Goal: Task Accomplishment & Management: Use online tool/utility

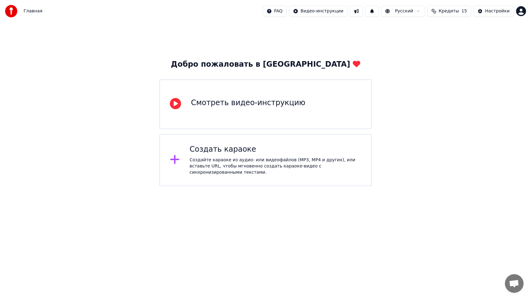
click at [299, 154] on div "Создать караоке" at bounding box center [276, 150] width 172 height 10
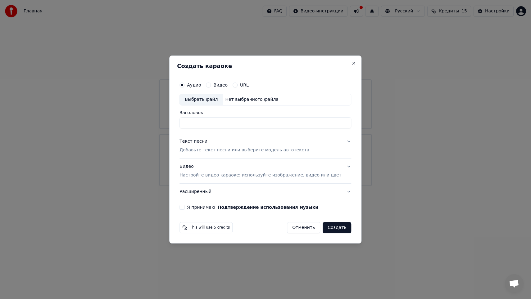
click at [219, 100] on div "Выбрать файл" at bounding box center [201, 99] width 43 height 11
click at [211, 85] on button "Видео" at bounding box center [208, 85] width 5 height 5
click at [212, 98] on div "Выбрать файл" at bounding box center [201, 99] width 43 height 11
click at [249, 151] on p "Добавьте текст песни или выберите модель автотекста" at bounding box center [244, 150] width 130 height 6
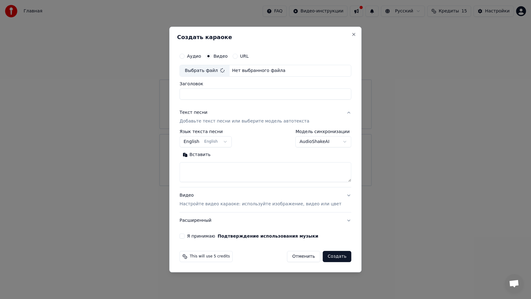
click at [218, 142] on button "English English" at bounding box center [205, 141] width 52 height 11
type input "**********"
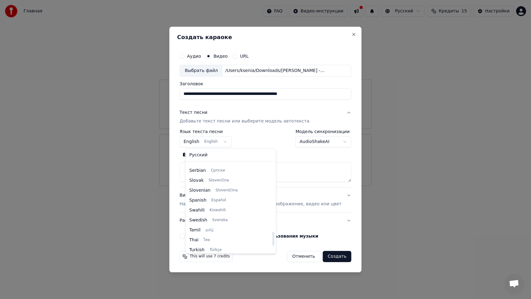
scroll to position [433, 0]
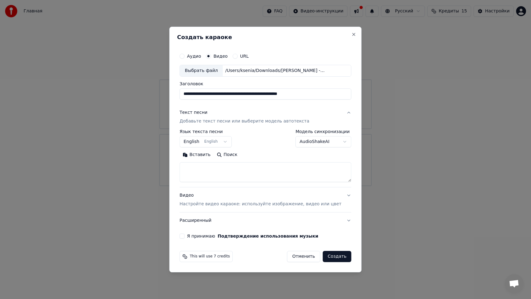
click at [273, 146] on body "**********" at bounding box center [265, 93] width 531 height 186
click at [223, 143] on body "**********" at bounding box center [265, 93] width 531 height 186
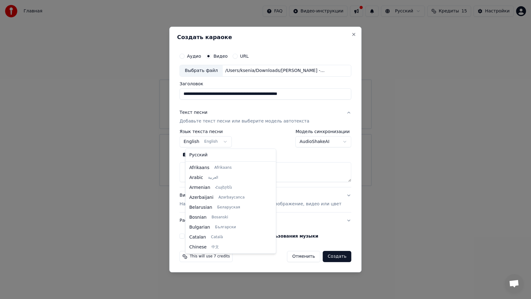
scroll to position [50, 0]
select select "**"
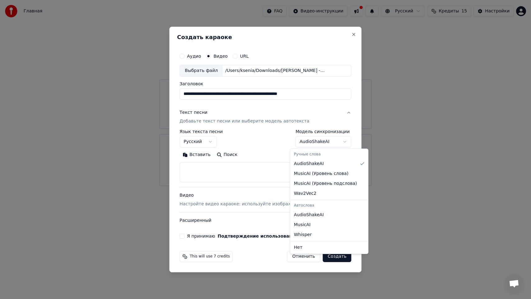
click at [314, 144] on body "**********" at bounding box center [265, 93] width 531 height 186
click at [270, 149] on body "**********" at bounding box center [265, 93] width 531 height 186
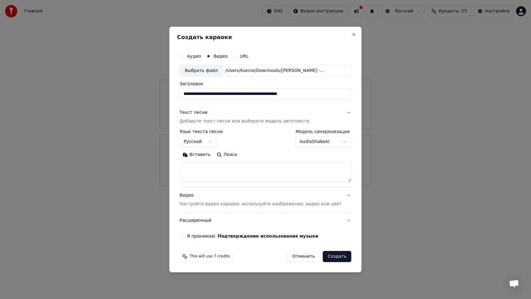
click at [235, 205] on p "Настройте видео караоке: используйте изображение, видео или цвет" at bounding box center [260, 204] width 162 height 6
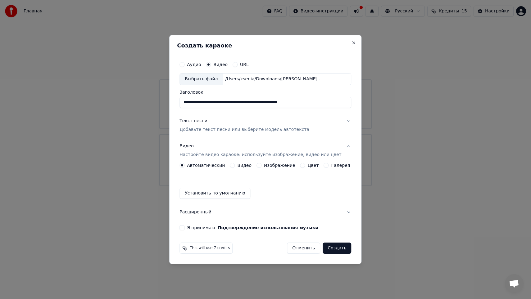
click at [238, 166] on div "Видео" at bounding box center [241, 165] width 22 height 5
click at [235, 165] on button "Видео" at bounding box center [232, 165] width 5 height 5
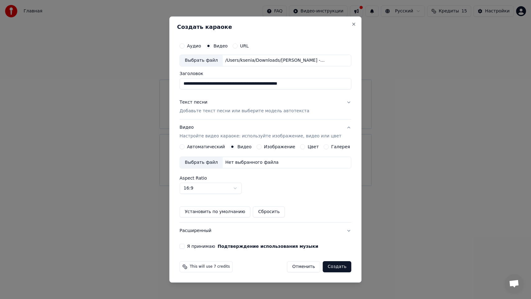
click at [221, 164] on div "Выбрать файл" at bounding box center [201, 162] width 43 height 11
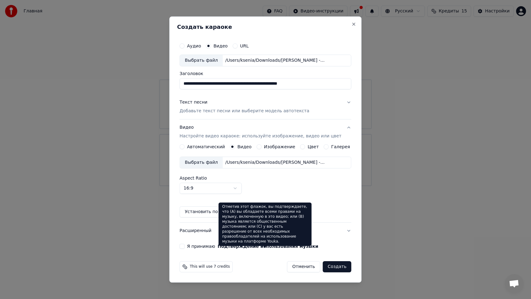
click at [245, 246] on button "Подтверждение использования музыки" at bounding box center [268, 246] width 101 height 4
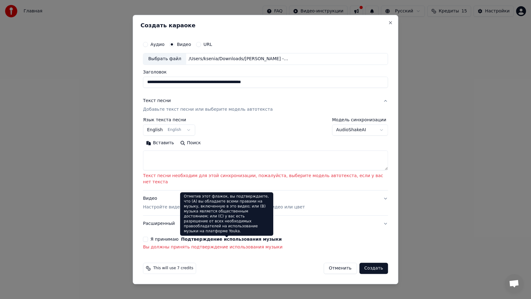
click at [246, 237] on button "Подтверждение использования музыки" at bounding box center [231, 239] width 101 height 4
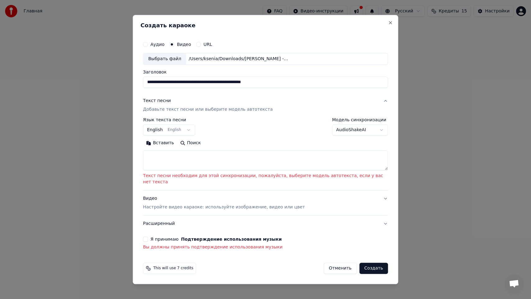
select select
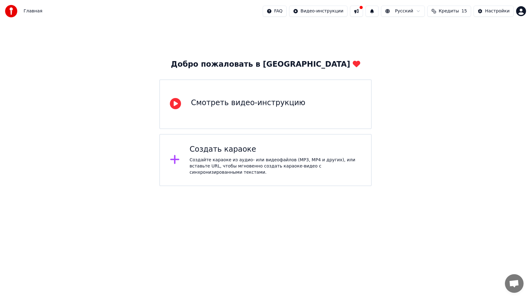
click at [295, 175] on div "Создайте караоке из аудио- или видеофайлов (MP3, MP4 и других), или вставьте UR…" at bounding box center [276, 166] width 172 height 19
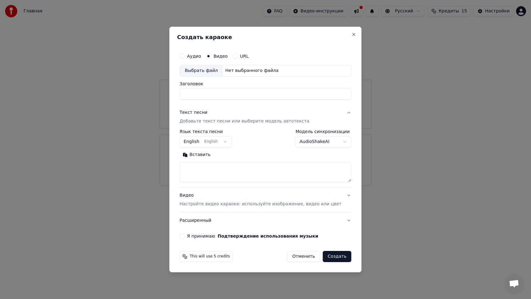
click at [217, 74] on div "Выбрать файл" at bounding box center [201, 70] width 43 height 11
type input "**********"
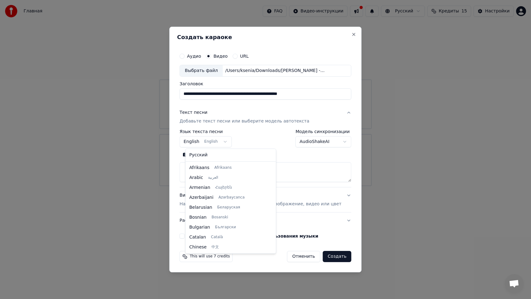
click at [229, 141] on body "**********" at bounding box center [265, 93] width 531 height 186
select select "**"
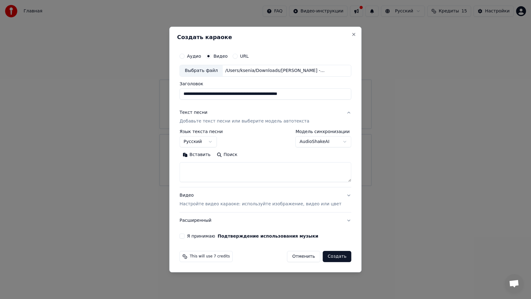
click at [249, 165] on textarea at bounding box center [265, 172] width 172 height 20
paste textarea "**********"
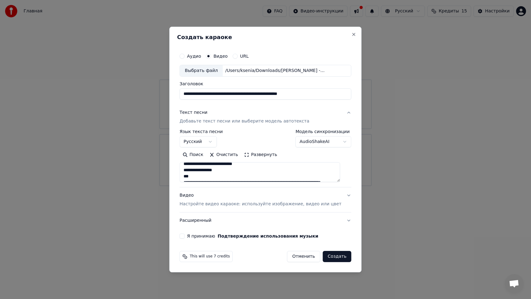
drag, startPoint x: 208, startPoint y: 178, endPoint x: 188, endPoint y: 168, distance: 21.5
click at [189, 168] on textarea at bounding box center [259, 172] width 160 height 20
drag, startPoint x: 202, startPoint y: 174, endPoint x: 187, endPoint y: 171, distance: 14.9
click at [188, 171] on textarea at bounding box center [259, 172] width 160 height 20
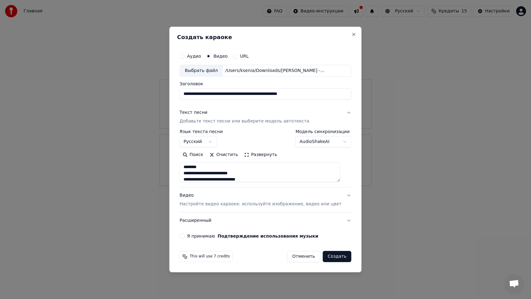
scroll to position [374, 0]
drag, startPoint x: 208, startPoint y: 166, endPoint x: 183, endPoint y: 165, distance: 25.5
click at [183, 165] on div "**********" at bounding box center [265, 144] width 177 height 194
drag, startPoint x: 211, startPoint y: 174, endPoint x: 176, endPoint y: 174, distance: 35.7
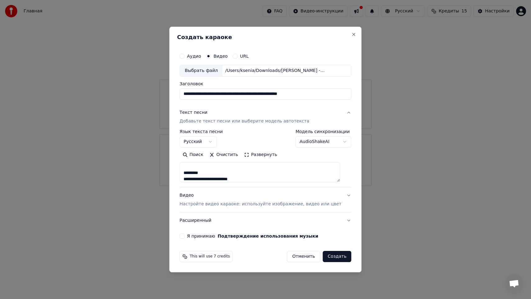
click at [176, 174] on div "**********" at bounding box center [265, 150] width 192 height 246
drag, startPoint x: 212, startPoint y: 170, endPoint x: 185, endPoint y: 169, distance: 27.0
click at [185, 169] on textarea at bounding box center [259, 172] width 160 height 20
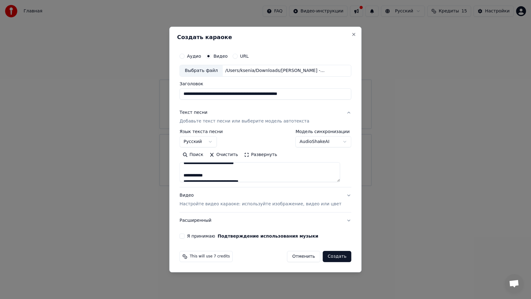
drag, startPoint x: 223, startPoint y: 174, endPoint x: 172, endPoint y: 174, distance: 50.9
click at [172, 174] on body "**********" at bounding box center [265, 93] width 531 height 186
type textarea "**********"
click at [217, 169] on textarea at bounding box center [259, 172] width 160 height 20
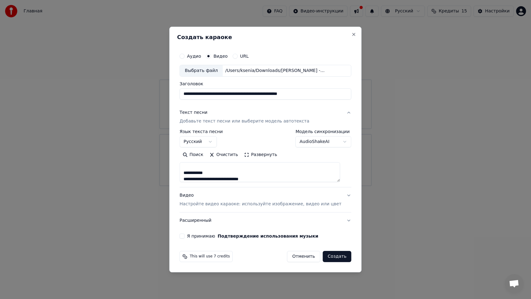
scroll to position [0, 0]
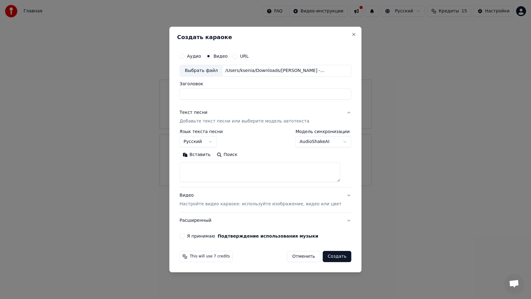
select select
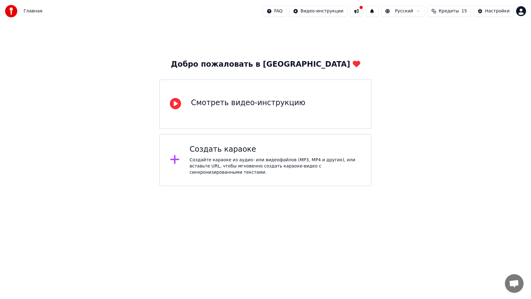
click at [275, 156] on div "Создать караоке Создайте караоке из аудио- или видеофайлов (MP3, MP4 и других),…" at bounding box center [276, 160] width 172 height 31
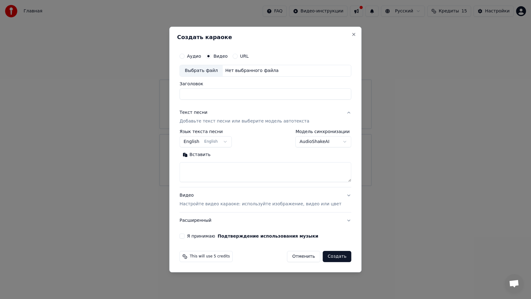
click at [214, 71] on div "Выбрать файл" at bounding box center [201, 70] width 43 height 11
type input "**********"
click at [223, 143] on body "**********" at bounding box center [265, 93] width 531 height 186
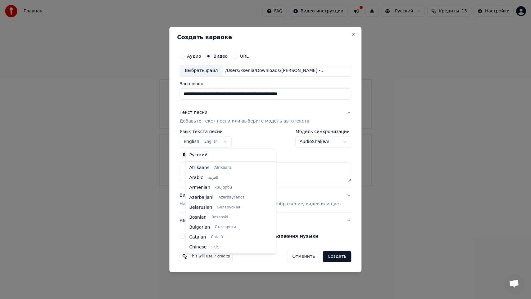
scroll to position [50, 0]
select select "**"
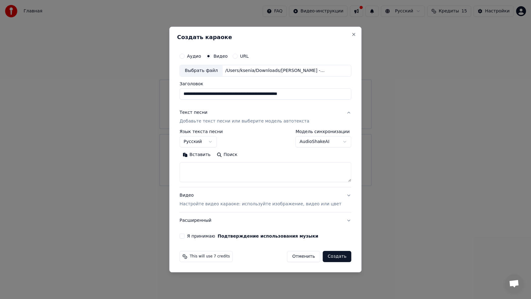
click at [226, 169] on textarea at bounding box center [265, 172] width 172 height 20
paste textarea "**********"
type textarea "**********"
click at [184, 235] on button "Я принимаю Подтверждение использования музыки" at bounding box center [181, 236] width 5 height 5
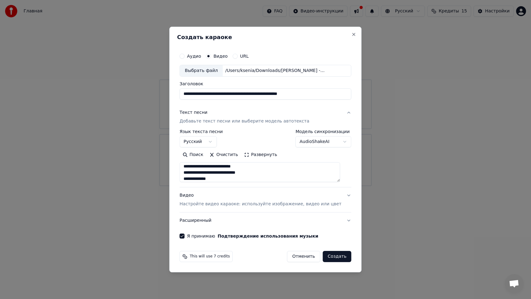
click at [238, 215] on button "Расширенный" at bounding box center [265, 221] width 172 height 16
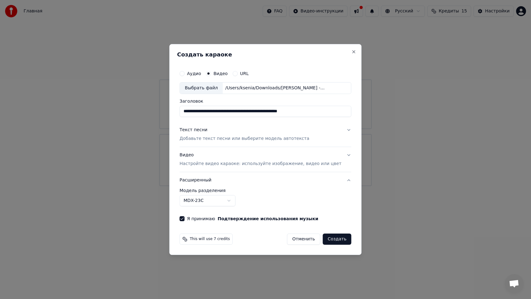
click at [233, 186] on body "**********" at bounding box center [265, 93] width 531 height 186
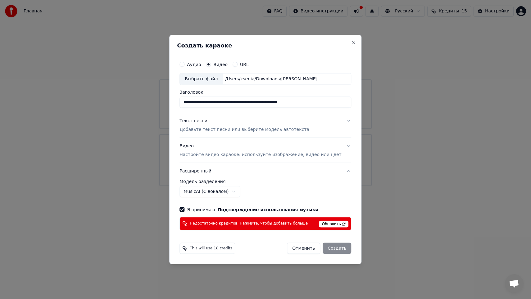
click at [325, 223] on span "Обновить" at bounding box center [333, 224] width 29 height 7
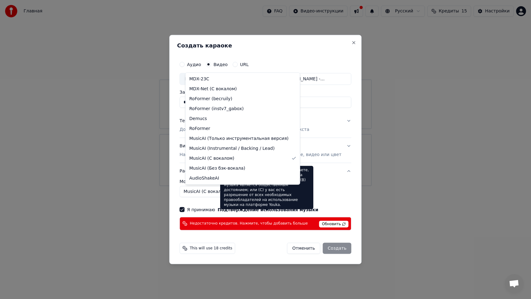
click at [209, 186] on body "**********" at bounding box center [265, 93] width 531 height 186
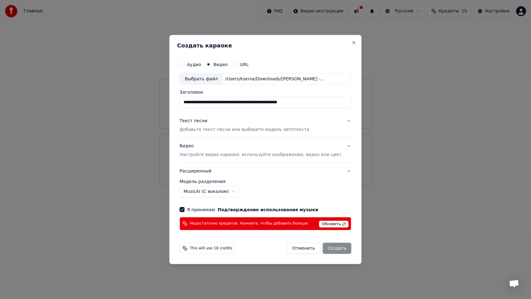
click at [249, 186] on body "**********" at bounding box center [265, 93] width 531 height 186
click at [209, 209] on label "Я принимаю Подтверждение использования музыки" at bounding box center [252, 209] width 131 height 4
click at [184, 209] on button "Я принимаю Подтверждение использования музыки" at bounding box center [181, 209] width 5 height 5
click at [210, 209] on label "Я принимаю Подтверждение использования музыки" at bounding box center [252, 209] width 131 height 4
click at [184, 209] on button "Я принимаю Подтверждение использования музыки" at bounding box center [181, 209] width 5 height 5
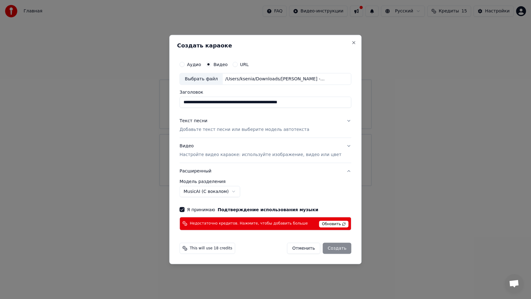
click at [219, 186] on body "**********" at bounding box center [265, 93] width 531 height 186
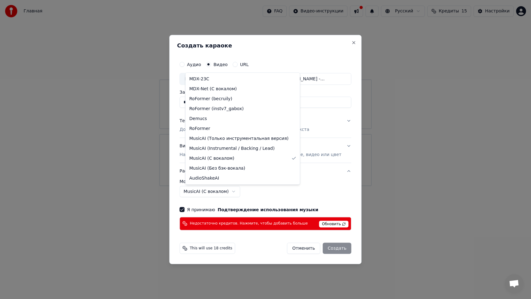
select select "**********"
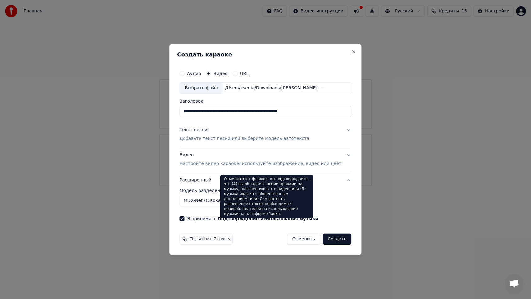
click at [217, 186] on body "**********" at bounding box center [265, 93] width 531 height 186
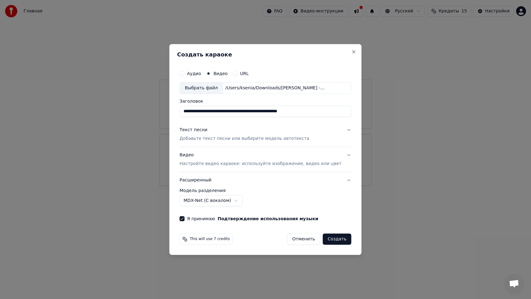
click at [302, 186] on body "**********" at bounding box center [265, 93] width 531 height 186
click at [326, 239] on button "Создать" at bounding box center [337, 239] width 29 height 11
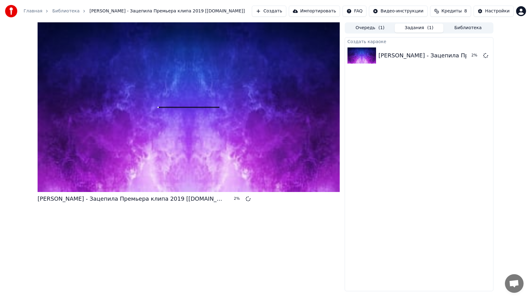
click at [380, 29] on span "( 1 )" at bounding box center [381, 28] width 6 height 6
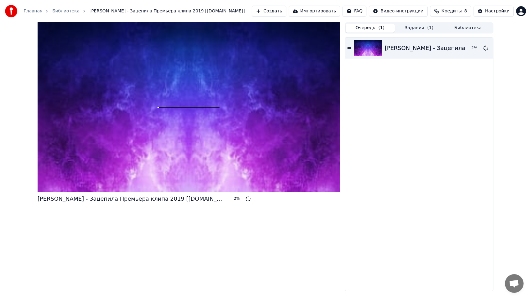
click at [412, 28] on button "Задания ( 1 )" at bounding box center [419, 28] width 49 height 9
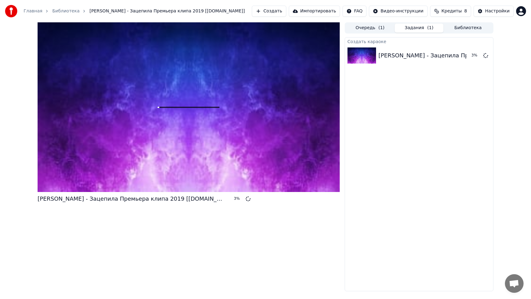
click at [464, 28] on button "Библиотека" at bounding box center [467, 28] width 49 height 9
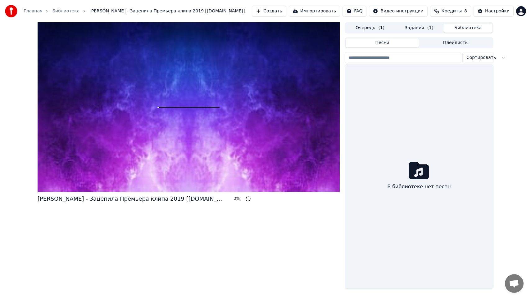
click at [425, 26] on button "Задания ( 1 )" at bounding box center [419, 28] width 49 height 9
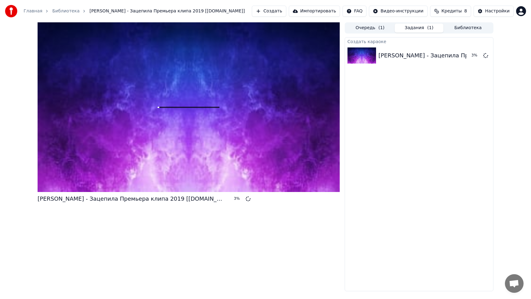
click at [376, 27] on button "Очередь ( 1 )" at bounding box center [369, 28] width 49 height 9
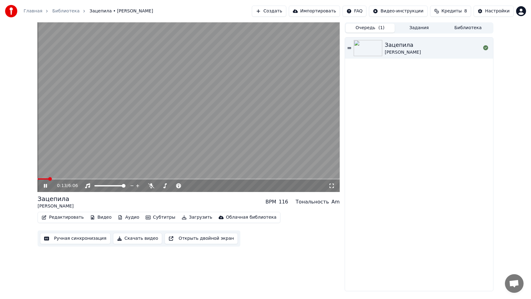
click at [44, 188] on icon at bounding box center [50, 185] width 15 height 5
click at [395, 97] on div "Зацепила [PERSON_NAME]" at bounding box center [419, 165] width 148 height 254
click at [45, 186] on icon at bounding box center [45, 186] width 4 height 4
click at [77, 180] on div "0:16 / 6:06" at bounding box center [189, 186] width 302 height 12
click at [77, 179] on span at bounding box center [189, 178] width 302 height 1
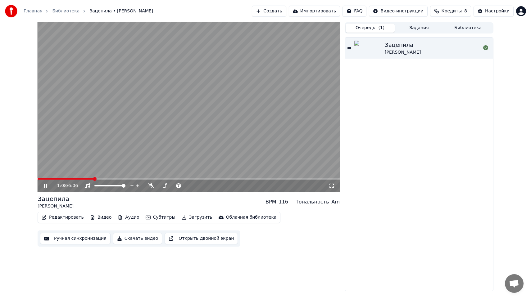
click at [94, 179] on span at bounding box center [189, 178] width 302 height 1
click at [101, 178] on span at bounding box center [189, 178] width 302 height 1
click at [106, 179] on span at bounding box center [189, 178] width 302 height 1
click at [114, 178] on span at bounding box center [189, 178] width 302 height 1
click at [118, 180] on div "1:33 / 6:06" at bounding box center [189, 186] width 302 height 12
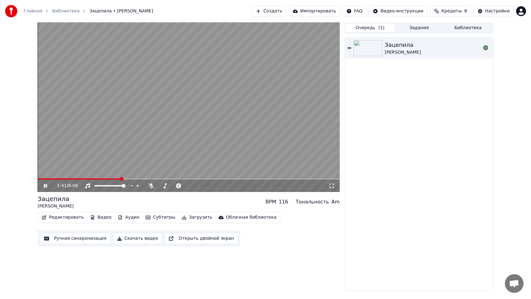
click at [121, 179] on span at bounding box center [189, 178] width 302 height 1
click at [118, 180] on div "1:41 / 6:06" at bounding box center [189, 186] width 302 height 12
click at [118, 179] on span at bounding box center [78, 178] width 81 height 1
click at [138, 184] on icon at bounding box center [138, 186] width 6 height 6
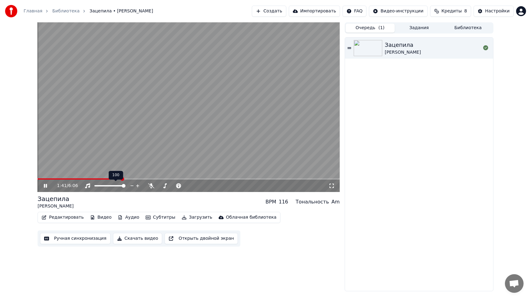
click at [138, 184] on icon at bounding box center [138, 186] width 6 height 6
click at [189, 186] on span at bounding box center [187, 186] width 4 height 4
click at [204, 185] on span at bounding box center [203, 186] width 4 height 4
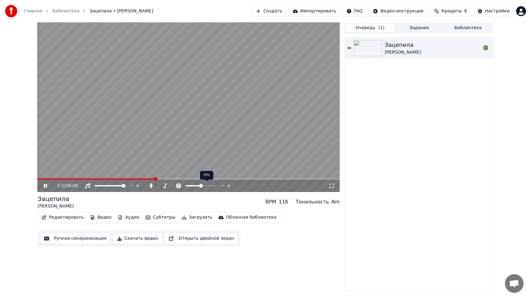
click at [201, 184] on span at bounding box center [201, 186] width 4 height 4
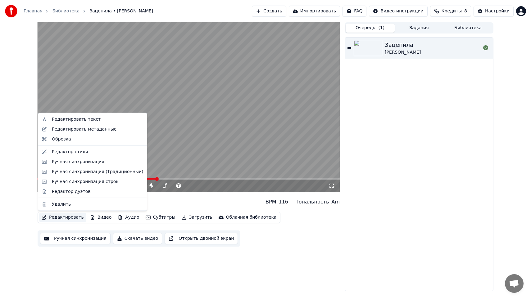
click at [73, 218] on button "Редактировать" at bounding box center [62, 217] width 47 height 9
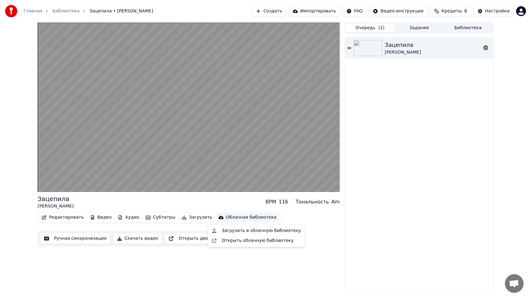
click at [87, 238] on button "Ручная синхронизация" at bounding box center [75, 238] width 70 height 11
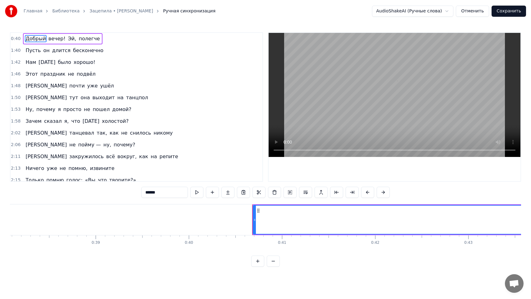
scroll to position [0, 3757]
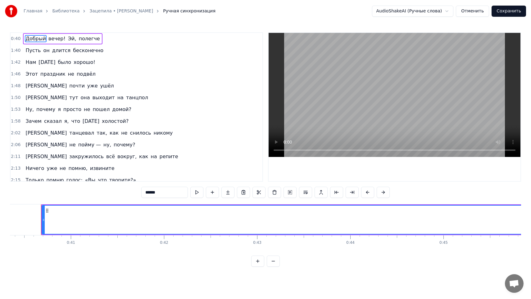
click at [32, 37] on span "Добрый" at bounding box center [35, 38] width 21 height 7
click at [386, 125] on video at bounding box center [394, 95] width 252 height 124
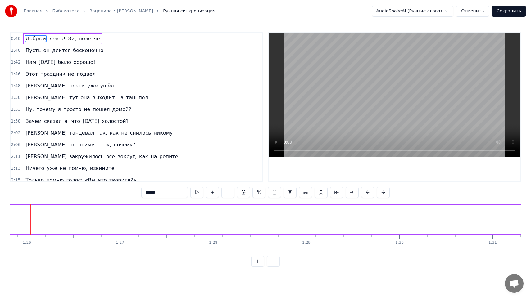
scroll to position [0, 7981]
click at [199, 191] on button at bounding box center [196, 192] width 13 height 11
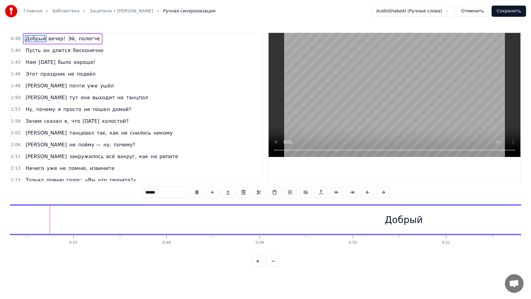
scroll to position [0, 4309]
click at [409, 219] on div "Добрый" at bounding box center [408, 220] width 38 height 14
click at [279, 192] on button at bounding box center [274, 192] width 13 height 11
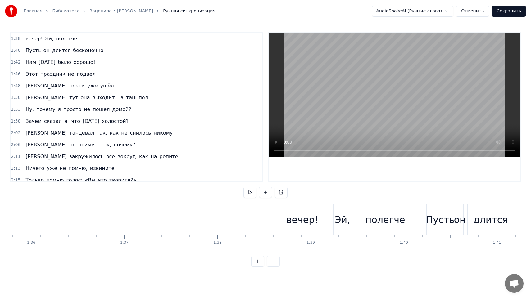
scroll to position [0, 8918]
click at [247, 194] on button at bounding box center [249, 192] width 13 height 11
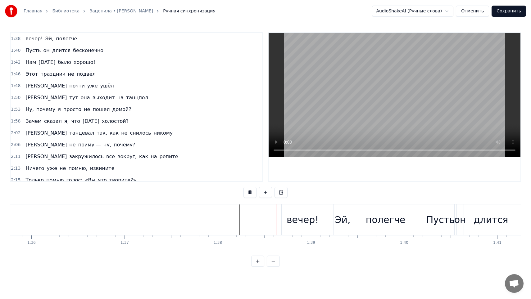
click at [252, 198] on button at bounding box center [249, 192] width 13 height 11
click at [250, 196] on button at bounding box center [249, 192] width 13 height 11
click at [267, 196] on button at bounding box center [265, 192] width 13 height 11
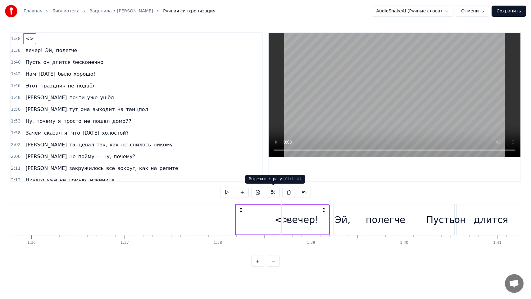
click at [247, 220] on div "<>" at bounding box center [282, 219] width 92 height 29
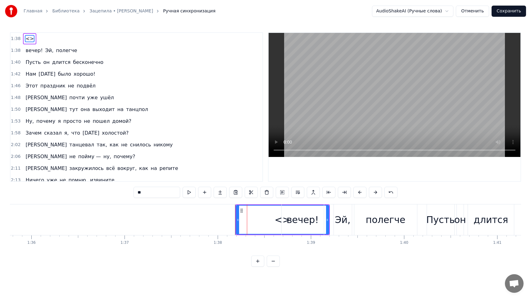
click at [245, 221] on div "<>" at bounding box center [283, 220] width 92 height 28
click at [243, 221] on div "<>" at bounding box center [283, 220] width 92 height 28
click at [25, 50] on span "вечер!" at bounding box center [34, 50] width 18 height 7
type input "******"
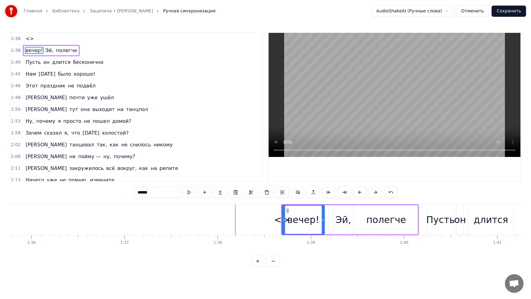
click at [26, 51] on span "вечер!" at bounding box center [34, 50] width 18 height 7
click at [28, 49] on span "вечер!" at bounding box center [34, 50] width 18 height 7
click at [32, 51] on span "вечер!" at bounding box center [34, 50] width 18 height 7
click at [300, 217] on div "вечер!" at bounding box center [303, 220] width 32 height 14
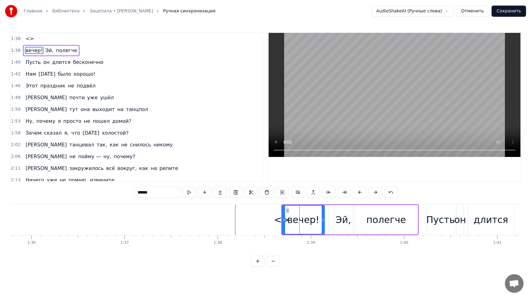
click at [286, 217] on div "вечер!" at bounding box center [303, 220] width 42 height 28
click at [207, 193] on button at bounding box center [204, 192] width 13 height 11
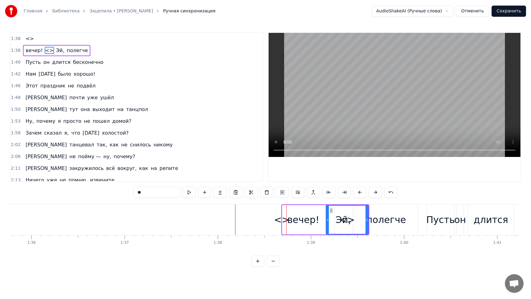
click at [330, 228] on div "<>" at bounding box center [347, 220] width 42 height 28
click at [301, 224] on div "вечер!" at bounding box center [303, 220] width 32 height 14
type input "******"
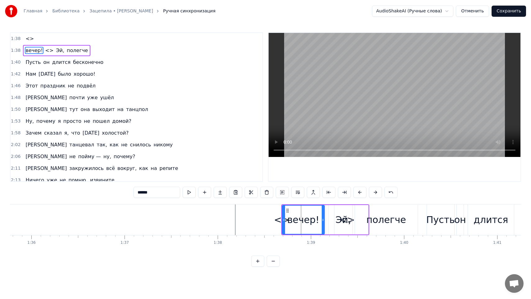
click at [301, 224] on div "вечер!" at bounding box center [303, 220] width 32 height 14
click at [291, 223] on div "вечер!" at bounding box center [303, 220] width 32 height 14
click at [291, 223] on div "вечер!" at bounding box center [303, 220] width 42 height 28
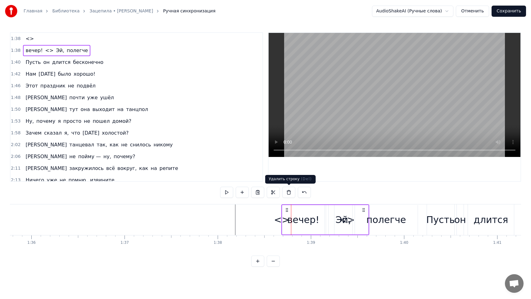
click at [289, 195] on button at bounding box center [288, 192] width 13 height 11
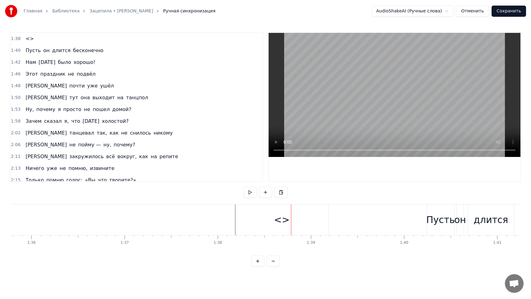
click at [469, 13] on button "Отменить" at bounding box center [472, 11] width 33 height 11
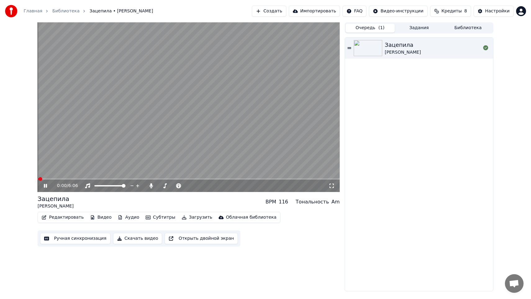
click at [67, 217] on button "Редактировать" at bounding box center [62, 217] width 47 height 9
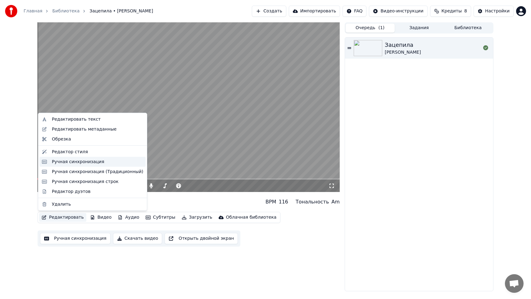
click at [102, 163] on div "Ручная синхронизация" at bounding box center [97, 162] width 91 height 6
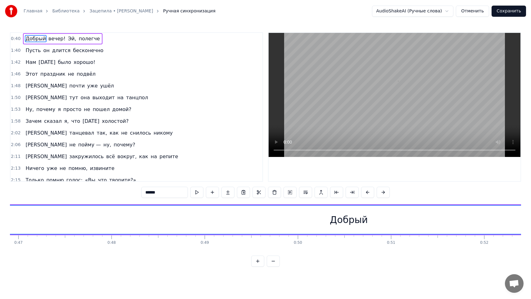
scroll to position [0, 4372]
click at [172, 192] on input "******" at bounding box center [164, 192] width 47 height 11
drag, startPoint x: 172, startPoint y: 192, endPoint x: 144, endPoint y: 192, distance: 28.2
click at [144, 192] on input "******" at bounding box center [164, 192] width 47 height 11
click at [214, 210] on div "Добрый" at bounding box center [344, 220] width 1835 height 28
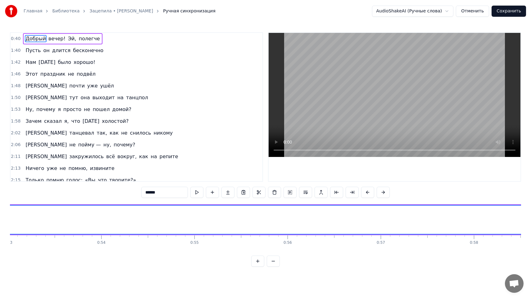
scroll to position [0, 4951]
click at [168, 189] on input "******" at bounding box center [164, 192] width 47 height 11
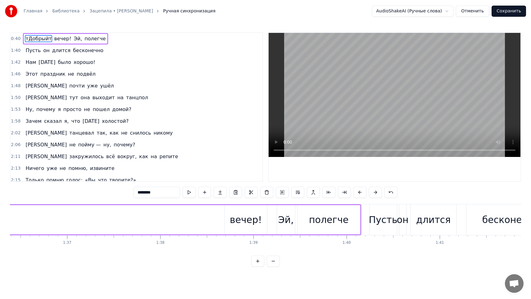
scroll to position [0, 8974]
click at [239, 217] on div "вечер!" at bounding box center [248, 220] width 32 height 14
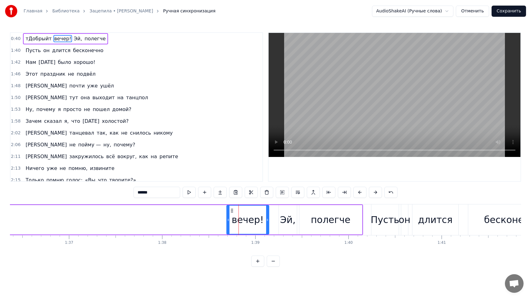
click at [138, 193] on input "******" at bounding box center [156, 192] width 47 height 11
click at [35, 36] on span "тДобрыйт" at bounding box center [38, 38] width 27 height 7
type input "********"
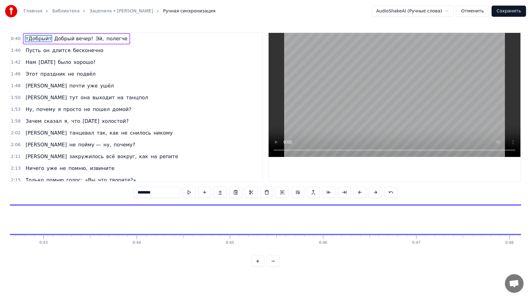
scroll to position [0, 3757]
click at [267, 196] on button at bounding box center [266, 192] width 13 height 11
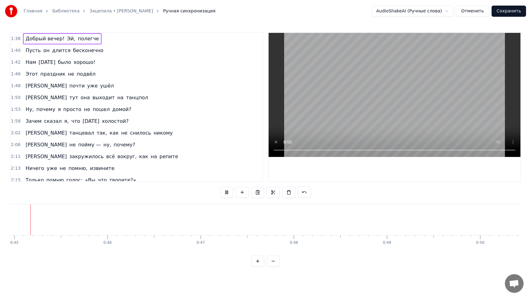
scroll to position [0, 4163]
click at [48, 38] on span "Добрый вечер!" at bounding box center [45, 38] width 40 height 7
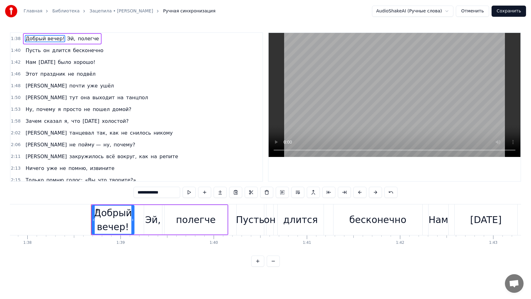
scroll to position [0, 9158]
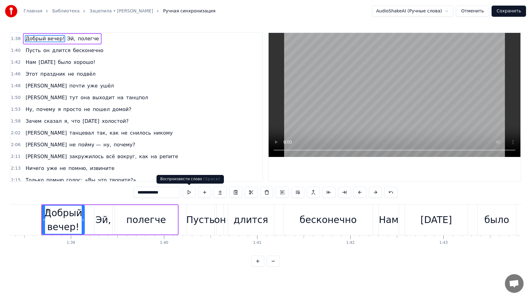
click at [191, 193] on button at bounding box center [189, 192] width 13 height 11
click at [188, 222] on div "Пусть" at bounding box center [200, 220] width 29 height 14
type input "*****"
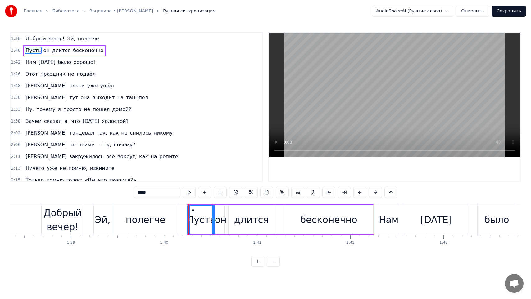
click at [191, 199] on div "*****" at bounding box center [265, 193] width 264 height 12
click at [191, 196] on button at bounding box center [189, 192] width 13 height 11
click at [512, 8] on button "Сохранить" at bounding box center [508, 11] width 34 height 11
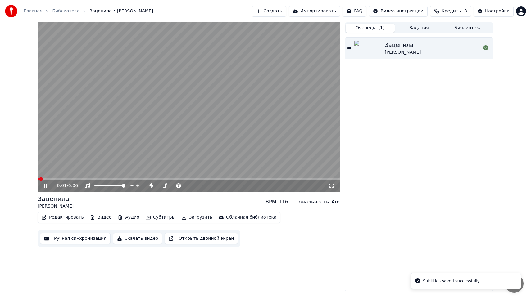
click at [194, 217] on button "Загрузить" at bounding box center [197, 217] width 36 height 9
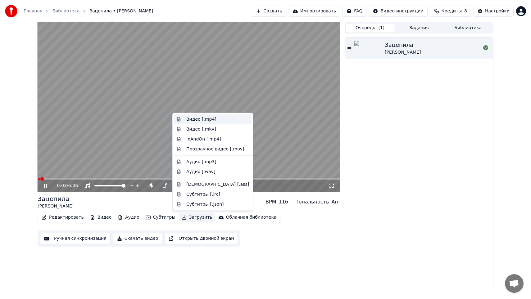
click at [219, 119] on div "Видео [.mp4]" at bounding box center [217, 119] width 63 height 6
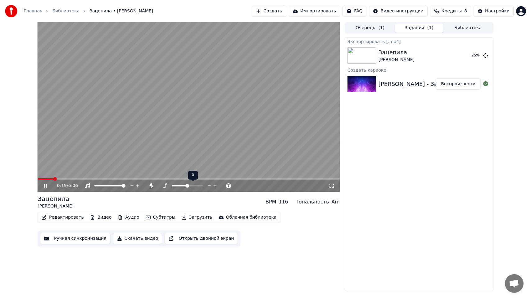
click at [186, 185] on span at bounding box center [187, 186] width 4 height 4
click at [194, 238] on button "Открыть двойной экран" at bounding box center [201, 238] width 73 height 11
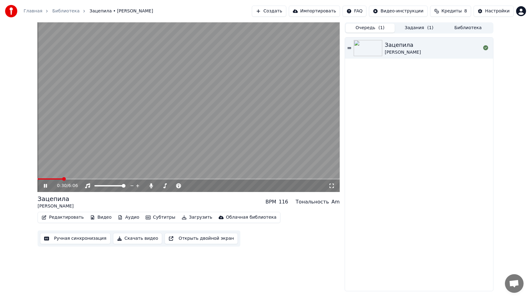
click at [370, 29] on button "Очередь ( 1 )" at bounding box center [369, 28] width 49 height 9
click at [406, 27] on button "Задания ( 1 )" at bounding box center [419, 28] width 49 height 9
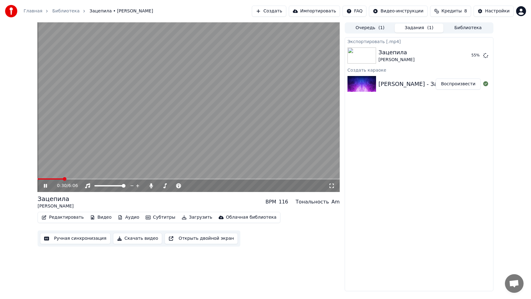
click at [469, 34] on div "Очередь ( 1 ) Задания ( 1 ) Библиотека Экспортировать [.mp4] Зацепила [PERSON_N…" at bounding box center [419, 156] width 149 height 269
click at [463, 28] on button "Библиотека" at bounding box center [467, 28] width 49 height 9
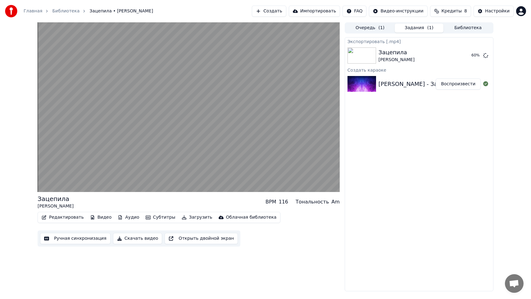
click at [423, 27] on button "Задания ( 1 )" at bounding box center [419, 28] width 49 height 9
click at [389, 28] on button "Очередь ( 1 )" at bounding box center [369, 28] width 49 height 9
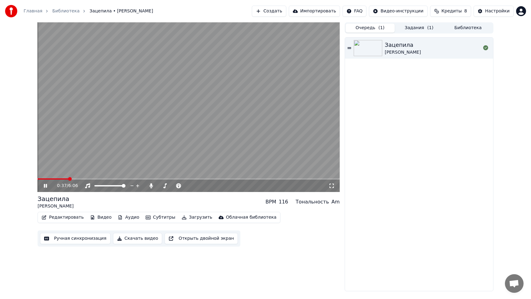
click at [273, 200] on div "BPM" at bounding box center [270, 201] width 11 height 7
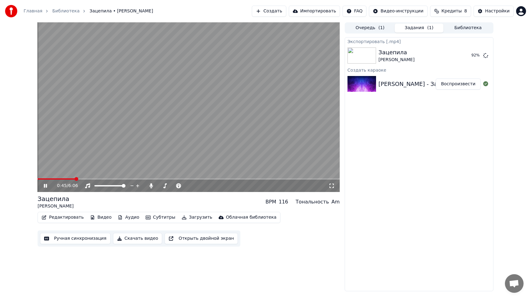
click at [416, 26] on button "Задания ( 1 )" at bounding box center [419, 28] width 49 height 9
click at [456, 27] on button "Библиотека" at bounding box center [467, 28] width 49 height 9
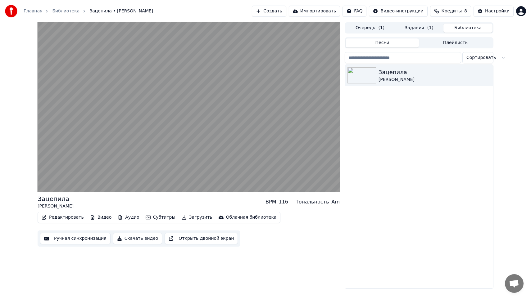
click at [427, 28] on span "( 1 )" at bounding box center [430, 28] width 6 height 6
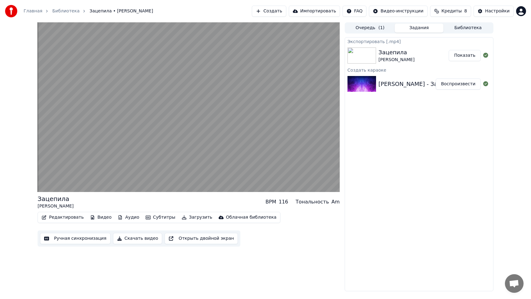
click at [458, 56] on button "Показать" at bounding box center [465, 55] width 32 height 11
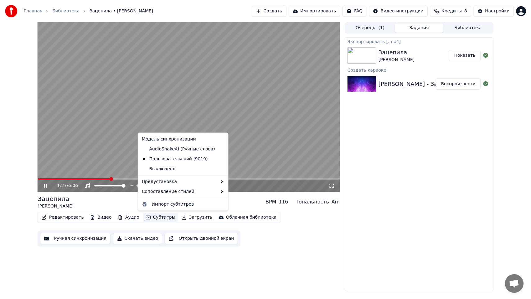
click at [163, 217] on button "Субтитры" at bounding box center [160, 217] width 35 height 9
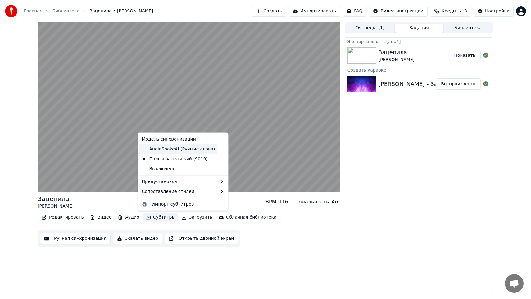
click at [188, 148] on div "AudioShakeAI (Ручные слова)" at bounding box center [178, 149] width 78 height 10
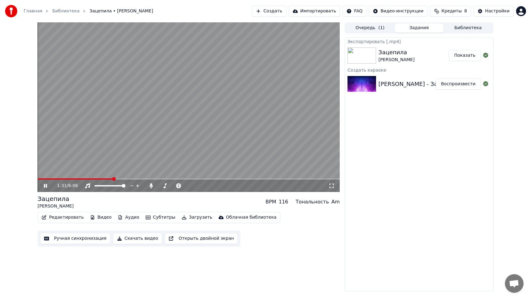
click at [163, 178] on video at bounding box center [189, 107] width 302 height 170
click at [163, 180] on div "1:31 / 6:06" at bounding box center [189, 186] width 302 height 12
click at [163, 179] on span at bounding box center [189, 178] width 302 height 1
click at [169, 155] on video at bounding box center [189, 107] width 302 height 170
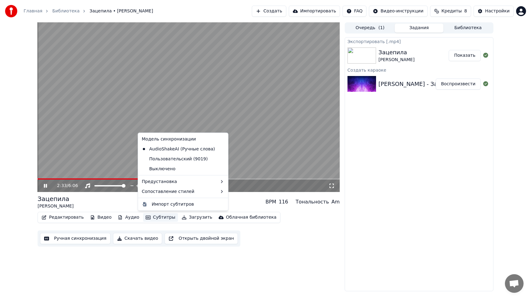
click at [155, 216] on button "Субтитры" at bounding box center [160, 217] width 35 height 9
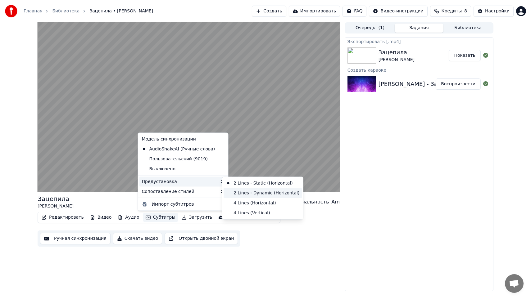
click at [258, 195] on div "2 Lines - Dynamic (Horizontal)" at bounding box center [262, 193] width 78 height 10
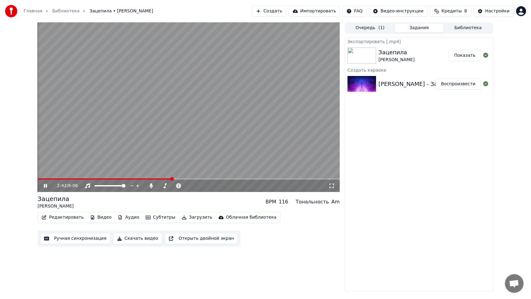
click at [197, 179] on span at bounding box center [189, 178] width 302 height 1
click at [159, 219] on button "Субтитры" at bounding box center [160, 217] width 35 height 9
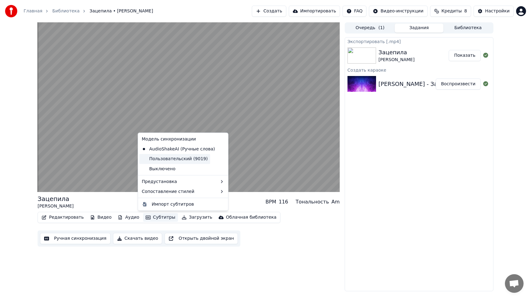
click at [191, 162] on div "Пользовательский (9019)" at bounding box center [174, 159] width 71 height 10
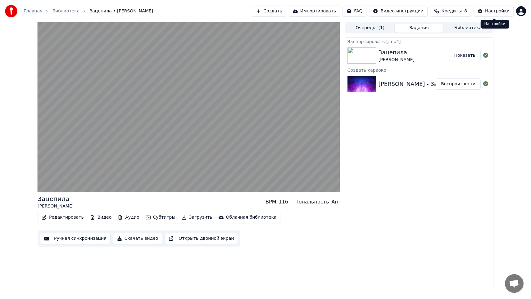
click at [457, 11] on span "Кредиты" at bounding box center [451, 11] width 20 height 6
click at [452, 61] on button "Обновить" at bounding box center [452, 57] width 38 height 11
click at [420, 30] on th "Пополнить" at bounding box center [413, 29] width 30 height 12
click at [519, 14] on html "Главная Библиотека Зацепила • [PERSON_NAME] Создать Импортировать FAQ Видео-инс…" at bounding box center [265, 149] width 531 height 299
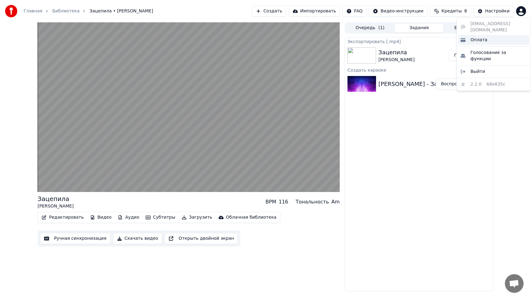
click at [486, 35] on div "Оплата" at bounding box center [493, 40] width 71 height 10
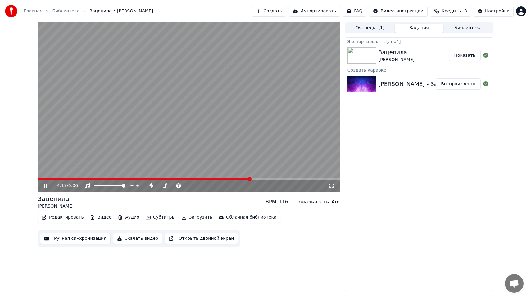
click at [45, 188] on icon at bounding box center [50, 185] width 15 height 5
click at [502, 11] on div "Настройки" at bounding box center [497, 11] width 25 height 6
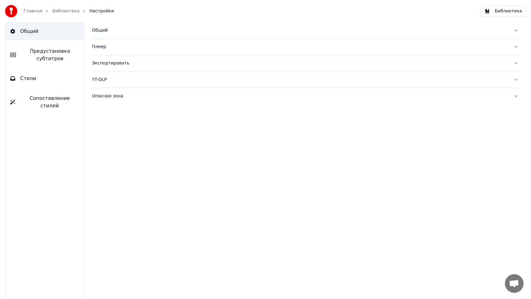
click at [44, 54] on span "Предустановка субтитров" at bounding box center [50, 54] width 58 height 15
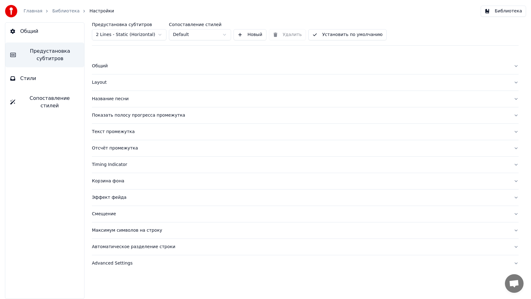
click at [103, 67] on div "Общий" at bounding box center [300, 66] width 417 height 6
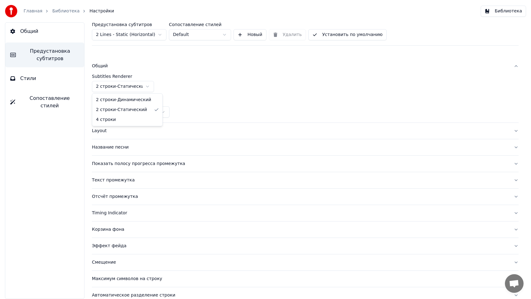
click at [121, 88] on html "Главная Библиотека Настройки Библиотека Общий Предустановка субтитров Стили Соп…" at bounding box center [265, 149] width 531 height 299
click at [207, 34] on html "Главная Библиотека Настройки Библиотека Общий Предустановка субтитров Стили Соп…" at bounding box center [265, 149] width 531 height 299
click at [248, 36] on button "Новый" at bounding box center [249, 34] width 33 height 11
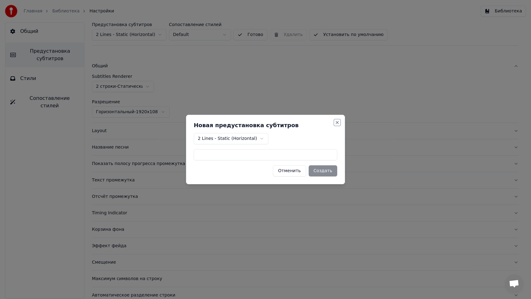
click at [339, 121] on button "Close" at bounding box center [337, 122] width 5 height 5
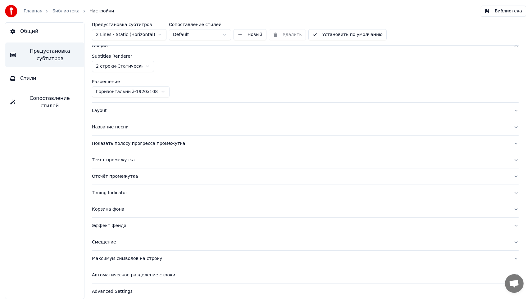
scroll to position [26, 0]
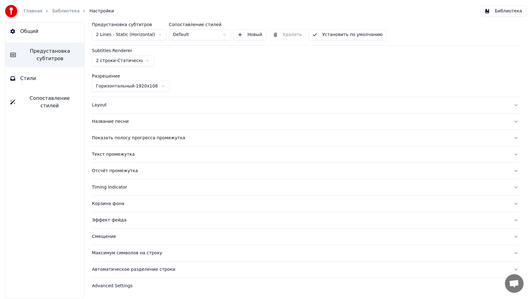
click at [252, 224] on button "Эффект фейда" at bounding box center [305, 220] width 426 height 16
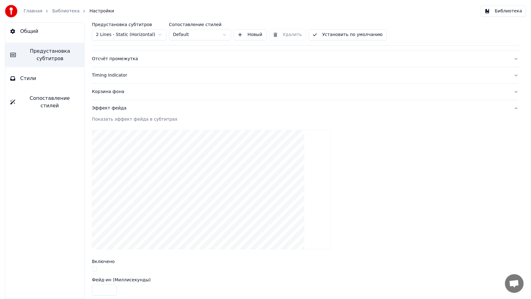
scroll to position [130, 0]
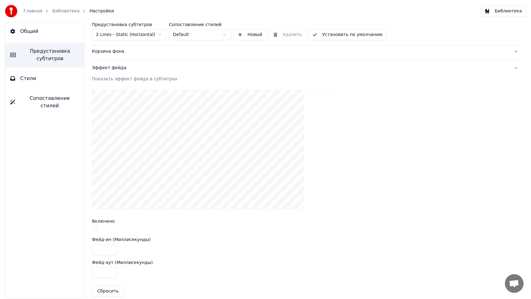
click at [96, 229] on button "button" at bounding box center [94, 228] width 5 height 5
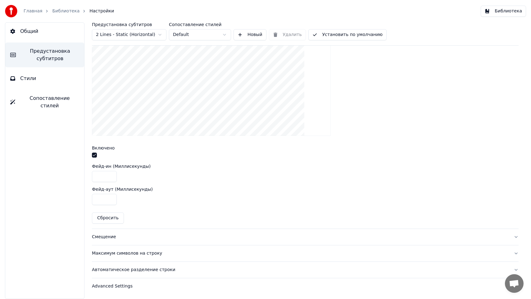
click at [180, 254] on div "Максимум символов на строку" at bounding box center [300, 253] width 417 height 6
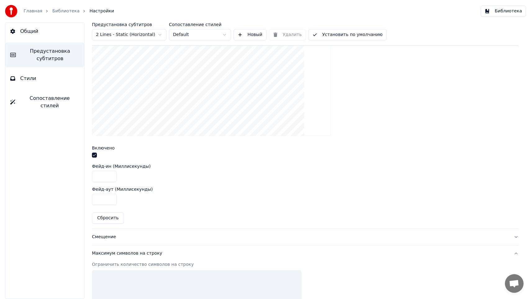
scroll to position [180, 0]
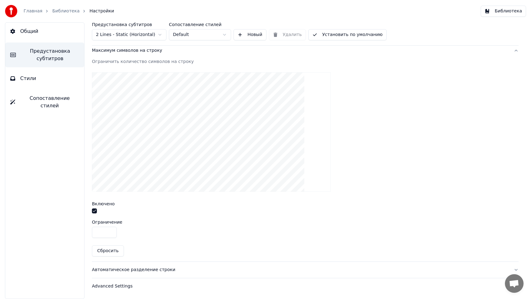
click at [160, 269] on div "Автоматическое разделение строки" at bounding box center [300, 270] width 417 height 6
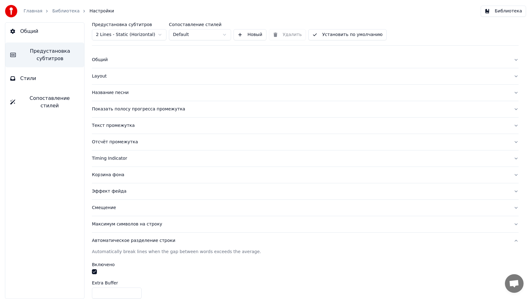
scroll to position [0, 0]
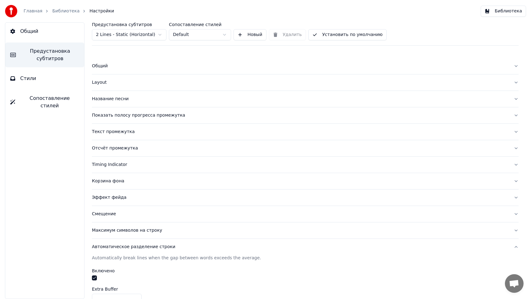
click at [184, 118] on div "Показать полосу прогресса промежутка" at bounding box center [300, 115] width 417 height 6
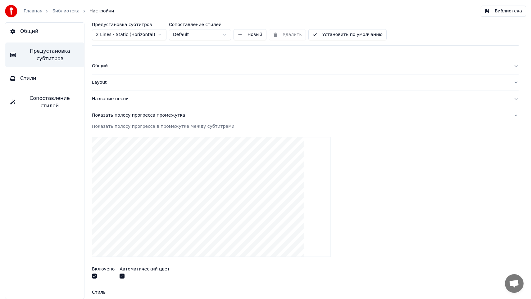
click at [498, 14] on button "Библиотека" at bounding box center [502, 11] width 45 height 11
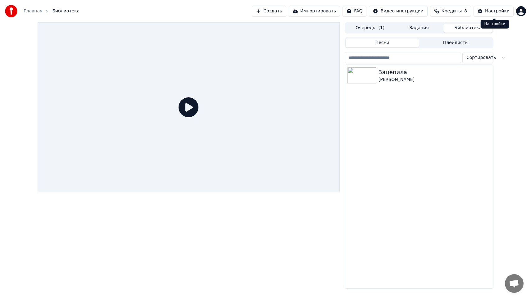
click at [441, 7] on button "Кредиты 8" at bounding box center [450, 11] width 41 height 11
click at [444, 57] on button "Обновить" at bounding box center [452, 57] width 38 height 11
click at [497, 13] on div "Настройки" at bounding box center [497, 11] width 25 height 6
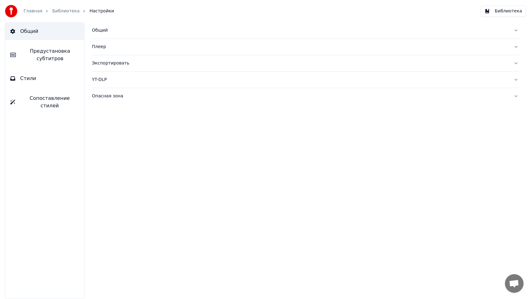
click at [497, 13] on button "Библиотека" at bounding box center [502, 11] width 45 height 11
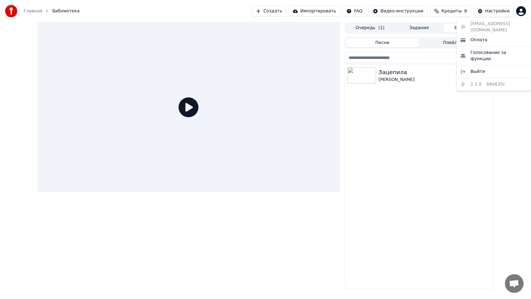
click at [518, 9] on html "Главная Библиотека Создать Импортировать FAQ Видео-инструкции Кредиты 8 Настрой…" at bounding box center [265, 149] width 531 height 299
click at [473, 37] on span "Оплата" at bounding box center [478, 40] width 17 height 6
click at [286, 9] on button "Создать" at bounding box center [269, 11] width 34 height 11
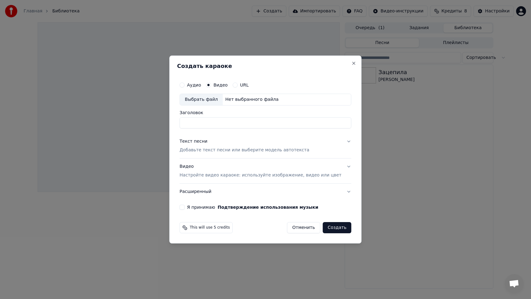
click at [216, 100] on div "Выбрать файл" at bounding box center [201, 99] width 43 height 11
click at [191, 83] on div "Аудио" at bounding box center [189, 85] width 21 height 5
click at [184, 86] on button "Аудио" at bounding box center [181, 85] width 5 height 5
click at [211, 85] on button "Видео" at bounding box center [208, 85] width 5 height 5
click at [191, 83] on div "Аудио" at bounding box center [189, 85] width 21 height 5
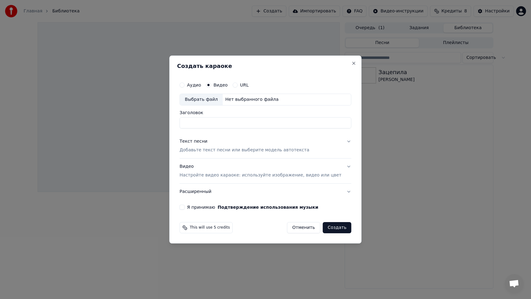
click at [184, 83] on button "Аудио" at bounding box center [181, 85] width 5 height 5
click at [198, 97] on div "Выбрать файл" at bounding box center [201, 99] width 43 height 11
click at [294, 226] on button "Отменить" at bounding box center [303, 227] width 33 height 11
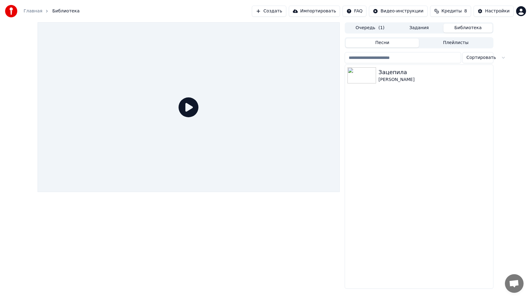
click at [286, 9] on button "Создать" at bounding box center [269, 11] width 34 height 11
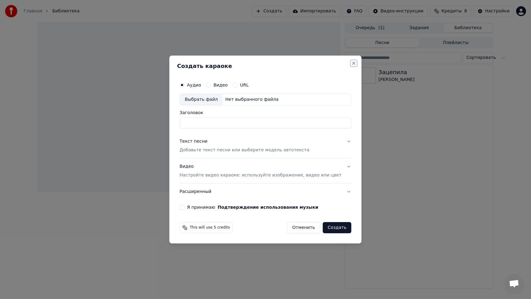
click at [351, 63] on button "Close" at bounding box center [353, 63] width 5 height 5
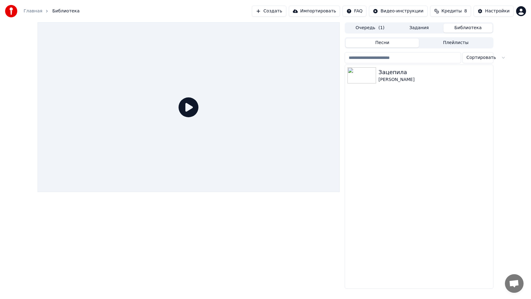
click at [277, 2] on div "Главная Библиотека Создать Импортировать FAQ Видео-инструкции Кредиты 8 Настрой…" at bounding box center [265, 11] width 531 height 22
click at [277, 11] on button "Создать" at bounding box center [269, 11] width 34 height 11
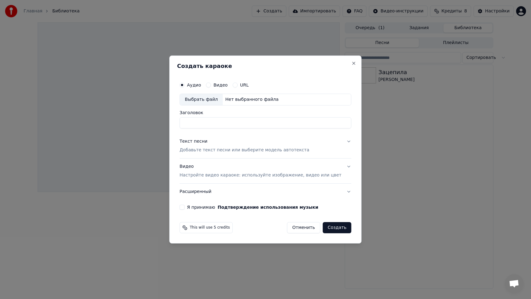
click at [218, 85] on div "Видео" at bounding box center [217, 85] width 22 height 5
click at [211, 83] on button "Видео" at bounding box center [208, 85] width 5 height 5
click at [213, 98] on div "Выбрать файл" at bounding box center [201, 99] width 43 height 11
type input "**********"
click at [267, 151] on p "Добавьте текст песни или выберите модель автотекста" at bounding box center [244, 150] width 130 height 6
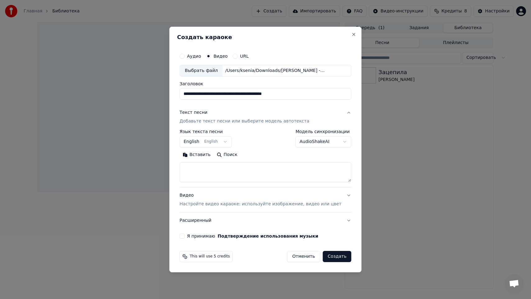
click at [251, 173] on textarea at bounding box center [265, 172] width 172 height 20
paste textarea "**********"
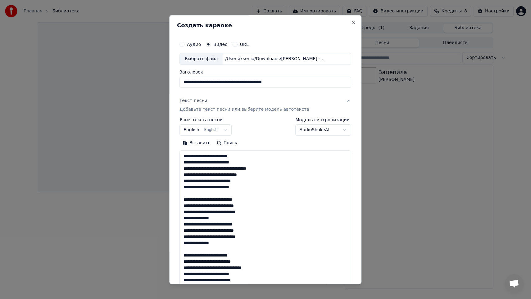
scroll to position [256, 0]
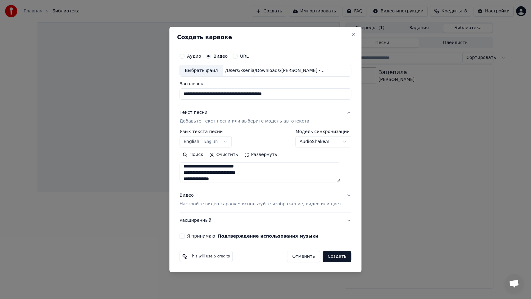
type textarea "**********"
click at [214, 142] on body "**********" at bounding box center [265, 149] width 531 height 299
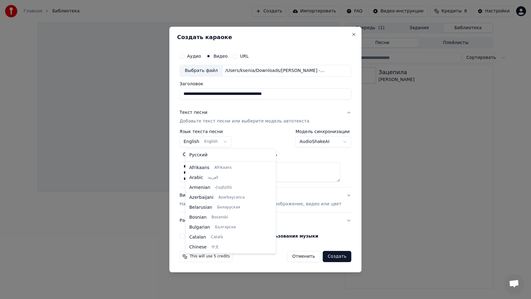
scroll to position [50, 0]
select select "**"
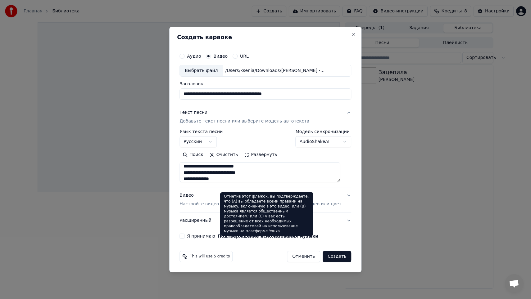
click at [269, 232] on div "**********" at bounding box center [265, 144] width 177 height 194
click at [247, 237] on button "Подтверждение использования музыки" at bounding box center [268, 236] width 101 height 4
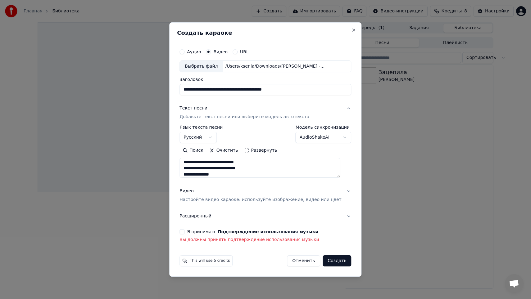
click at [184, 231] on button "Я принимаю Подтверждение использования музыки" at bounding box center [181, 231] width 5 height 5
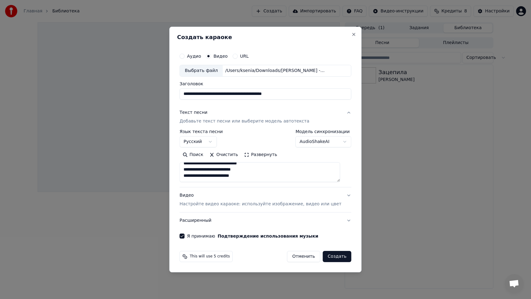
scroll to position [0, 0]
click at [331, 259] on button "Создать" at bounding box center [337, 256] width 29 height 11
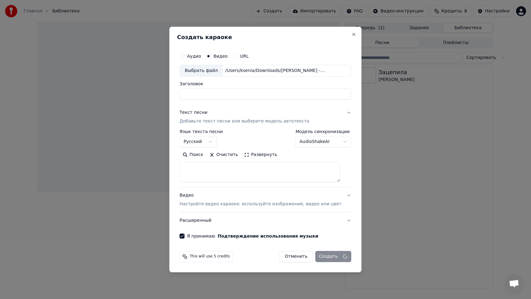
select select
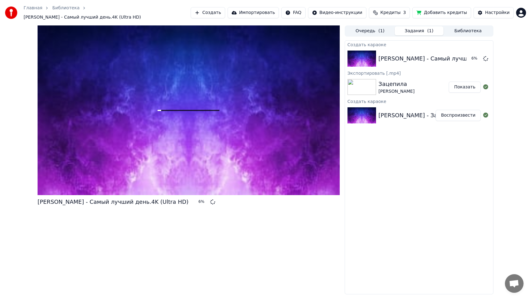
click at [425, 13] on button "Добавить кредиты" at bounding box center [441, 12] width 59 height 11
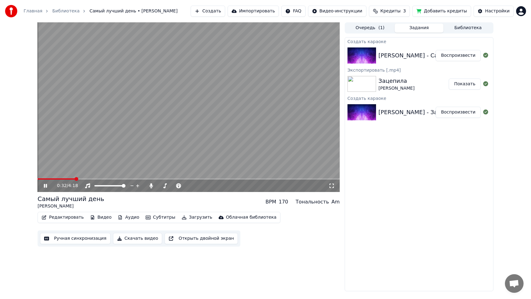
click at [76, 218] on button "Редактировать" at bounding box center [62, 217] width 47 height 9
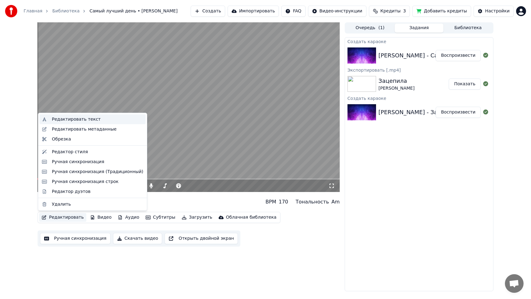
click at [106, 119] on div "Редактировать текст" at bounding box center [97, 119] width 91 height 6
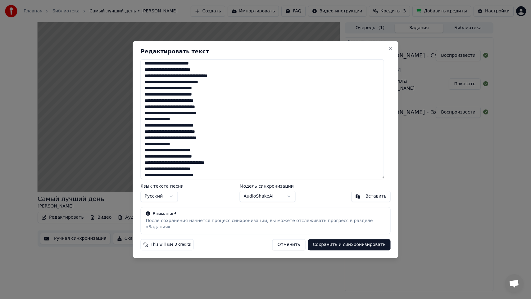
scroll to position [0, 0]
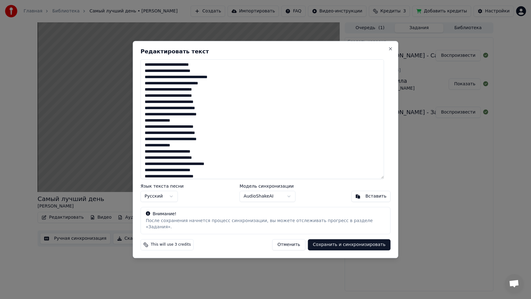
drag, startPoint x: 184, startPoint y: 149, endPoint x: 145, endPoint y: 129, distance: 44.0
click at [145, 129] on textarea at bounding box center [262, 119] width 243 height 120
click at [148, 67] on textarea at bounding box center [262, 119] width 243 height 120
type textarea "**********"
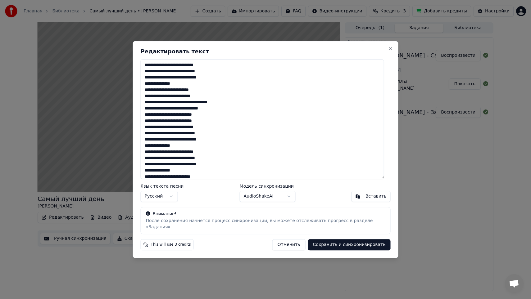
click at [326, 241] on button "Сохранить и синхронизировать" at bounding box center [349, 244] width 83 height 11
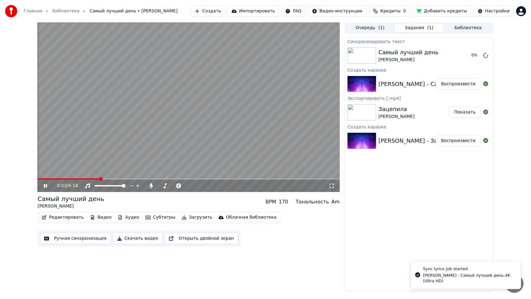
click at [208, 125] on video at bounding box center [189, 107] width 302 height 170
click at [47, 178] on span at bounding box center [49, 179] width 4 height 4
click at [46, 184] on icon at bounding box center [50, 185] width 15 height 5
click at [51, 178] on span at bounding box center [189, 178] width 302 height 1
click at [63, 179] on span at bounding box center [189, 178] width 302 height 1
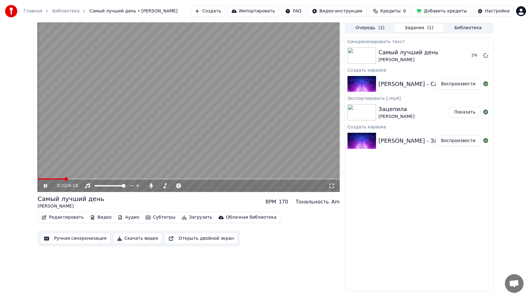
click at [65, 9] on link "Библиотека" at bounding box center [65, 11] width 27 height 6
click at [67, 13] on link "Библиотека" at bounding box center [65, 11] width 27 height 6
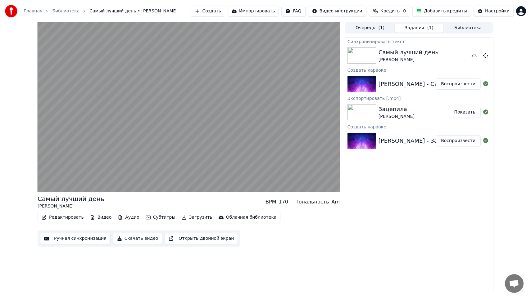
click at [67, 13] on link "Библиотека" at bounding box center [65, 11] width 27 height 6
click at [366, 28] on button "Очередь ( 1 )" at bounding box center [369, 28] width 49 height 9
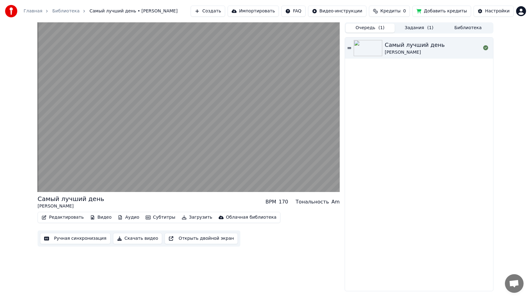
click at [413, 29] on button "Задания ( 1 )" at bounding box center [419, 28] width 49 height 9
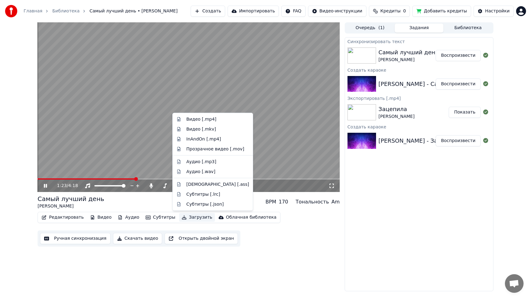
click at [197, 217] on button "Загрузить" at bounding box center [197, 217] width 36 height 9
click at [223, 121] on div "Видео [.mp4]" at bounding box center [217, 119] width 63 height 6
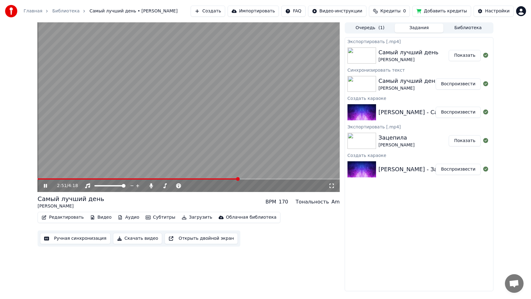
click at [46, 188] on icon at bounding box center [50, 185] width 15 height 5
click at [443, 8] on button "Добавить кредиты" at bounding box center [441, 11] width 59 height 11
click at [400, 10] on span "Кредиты" at bounding box center [390, 11] width 20 height 6
click at [391, 56] on button "Обновить" at bounding box center [394, 57] width 38 height 11
click at [392, 51] on button "Обновить" at bounding box center [394, 46] width 38 height 11
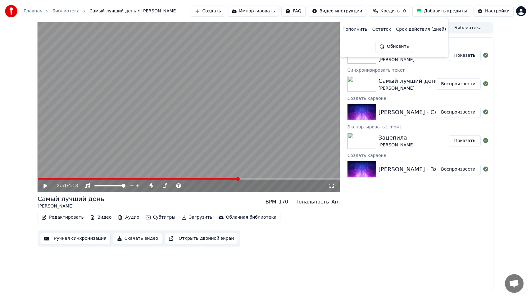
click at [393, 50] on button "Обновить" at bounding box center [394, 46] width 38 height 11
click at [393, 14] on span "Кредиты" at bounding box center [390, 11] width 20 height 6
click at [390, 11] on span "Кредиты" at bounding box center [390, 11] width 20 height 6
click at [392, 51] on button "Обновить" at bounding box center [394, 46] width 38 height 11
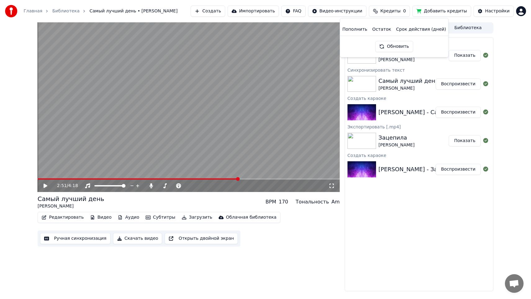
click at [392, 51] on button "Обновить" at bounding box center [394, 46] width 38 height 11
click at [393, 51] on button "Обновить" at bounding box center [394, 46] width 38 height 11
click at [394, 52] on button "Обновить" at bounding box center [394, 46] width 38 height 11
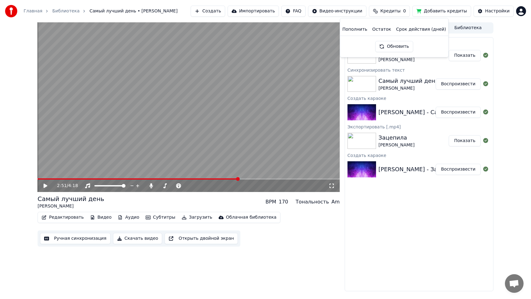
click at [394, 51] on button "Обновить" at bounding box center [394, 46] width 38 height 11
click at [393, 47] on button "Обновить" at bounding box center [394, 46] width 38 height 11
click at [393, 45] on button "Обновить" at bounding box center [394, 46] width 38 height 11
click at [394, 46] on button "Обновить" at bounding box center [394, 46] width 38 height 11
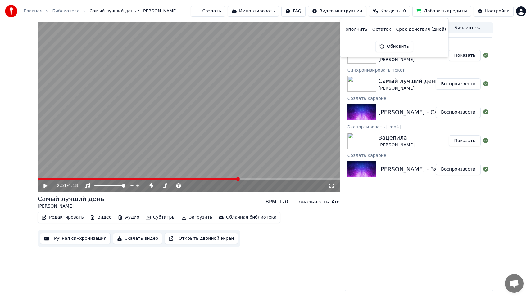
click at [394, 46] on button "Обновить" at bounding box center [394, 46] width 38 height 11
click at [386, 47] on button "Обновить" at bounding box center [394, 46] width 38 height 11
click at [387, 47] on button "Обновить" at bounding box center [394, 46] width 38 height 11
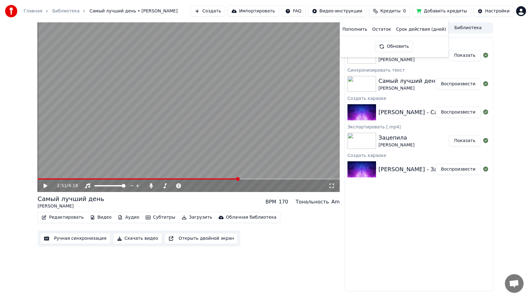
click at [406, 11] on button "Кредиты 0" at bounding box center [389, 11] width 41 height 11
click at [400, 9] on span "Кредиты" at bounding box center [390, 11] width 20 height 6
click at [488, 17] on div "Главная Библиотека Самый лучший день • [PERSON_NAME] Создать Импортировать FA…" at bounding box center [265, 11] width 531 height 22
click at [488, 12] on div "Настройки" at bounding box center [497, 11] width 25 height 6
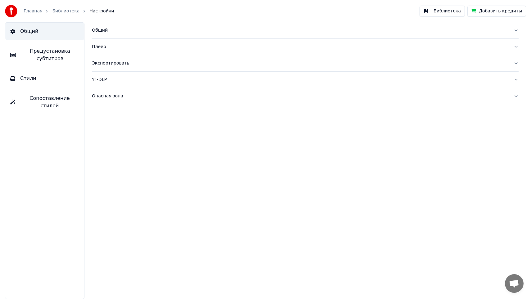
click at [58, 76] on button "Стили" at bounding box center [44, 78] width 79 height 17
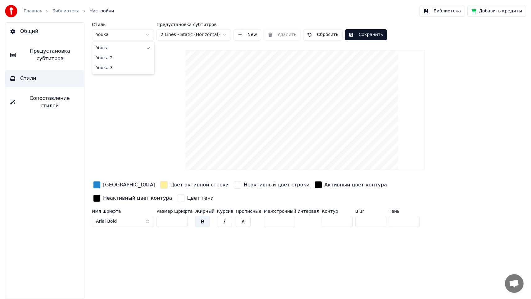
click at [135, 34] on html "Главная Библиотека Настройки Библиотека Добавить кредиты Общий Предустановка су…" at bounding box center [265, 149] width 531 height 299
click at [132, 32] on html "Главная Библиотека Настройки Библиотека Добавить кредиты Общий Предустановка су…" at bounding box center [265, 149] width 531 height 299
click at [139, 35] on html "Главная Библиотека Настройки Библиотека Добавить кредиты Общий Предустановка су…" at bounding box center [265, 149] width 531 height 299
click at [138, 213] on div "Имя шрифта [PERSON_NAME]" at bounding box center [123, 219] width 62 height 20
click at [137, 216] on button "Arial Bold" at bounding box center [123, 221] width 62 height 11
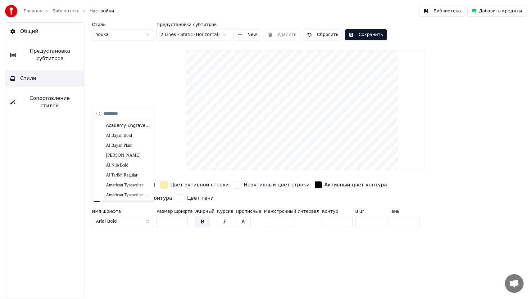
click at [138, 216] on button "Arial Bold" at bounding box center [123, 221] width 62 height 11
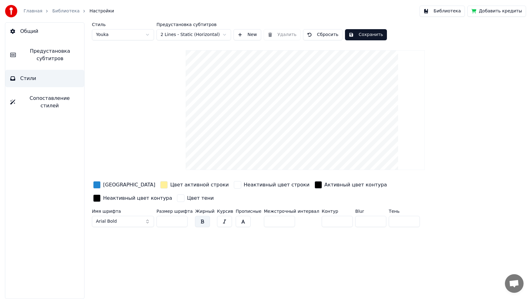
click at [138, 216] on button "Arial Bold" at bounding box center [123, 221] width 62 height 11
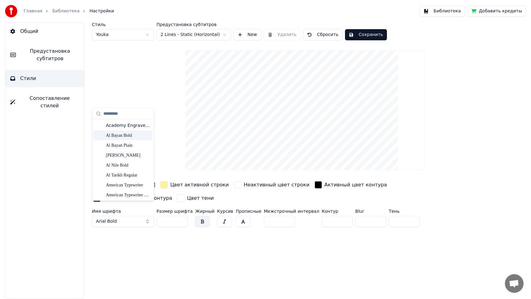
click at [139, 139] on div "Al Bayan Bold" at bounding box center [122, 135] width 59 height 10
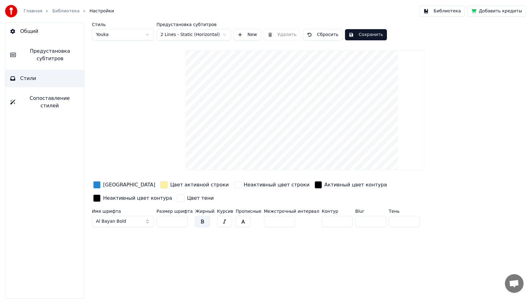
click at [134, 216] on button "Al Bayan Bold" at bounding box center [123, 221] width 62 height 11
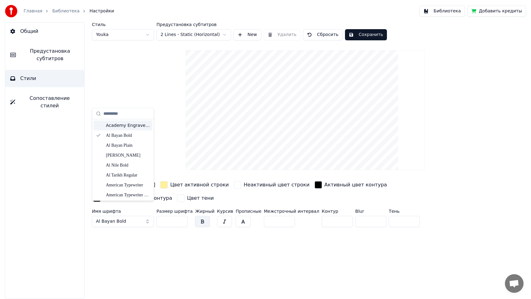
click at [139, 123] on div "Academy Engraved LET Plain:1.0" at bounding box center [128, 126] width 44 height 6
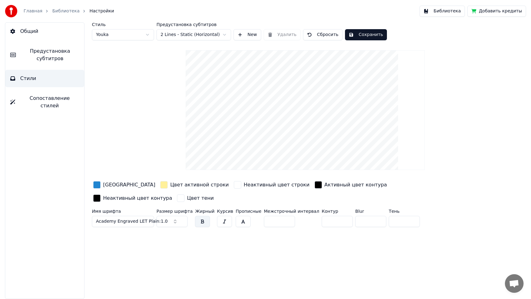
click at [133, 219] on span "Academy Engraved LET Plain:1.0" at bounding box center [132, 222] width 72 height 6
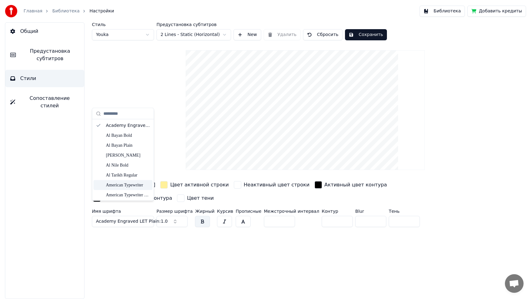
click at [131, 184] on div "American Typewriter" at bounding box center [128, 185] width 44 height 6
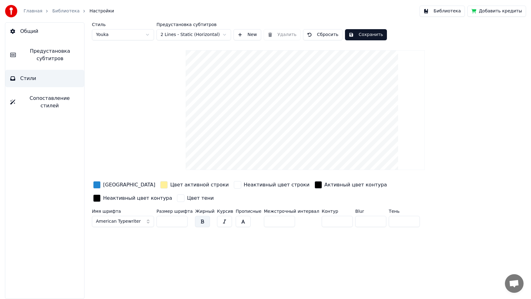
click at [58, 54] on span "Предустановка субтитров" at bounding box center [50, 54] width 58 height 15
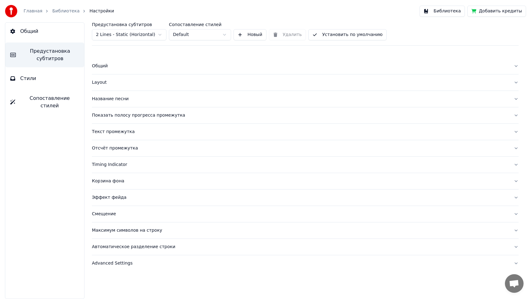
click at [51, 101] on span "Сопоставление стилей" at bounding box center [49, 102] width 59 height 15
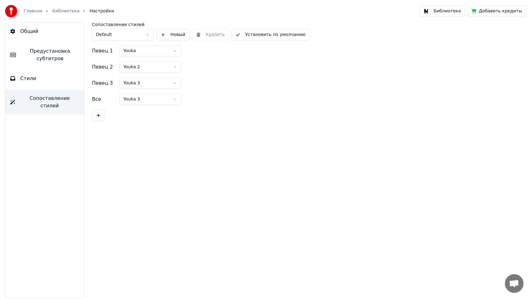
click at [45, 46] on button "Предустановка субтитров" at bounding box center [44, 55] width 79 height 25
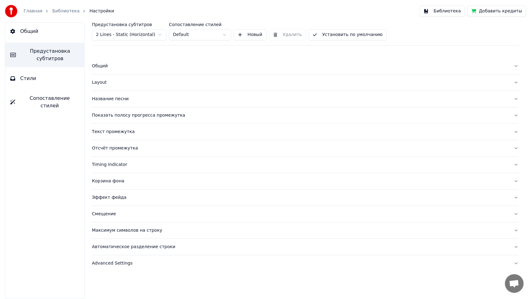
click at [45, 33] on button "Общий" at bounding box center [44, 31] width 79 height 17
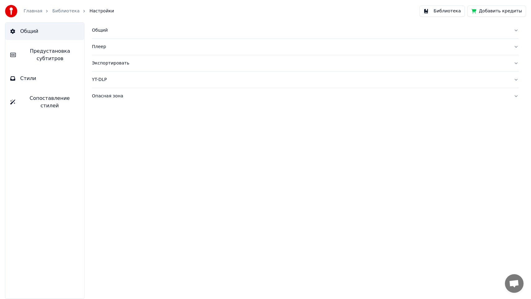
click at [96, 92] on button "Опасная зона" at bounding box center [305, 96] width 426 height 16
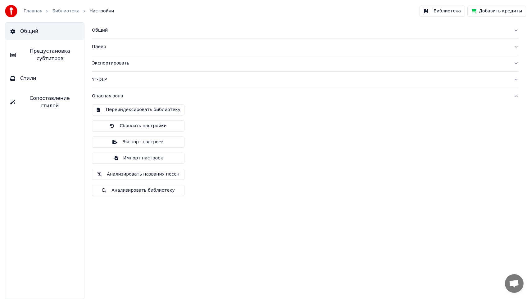
click at [485, 11] on button "Добавить кредиты" at bounding box center [496, 11] width 59 height 11
click at [484, 10] on button "Добавить кредиты" at bounding box center [496, 11] width 59 height 11
click at [37, 11] on link "Главная" at bounding box center [33, 11] width 19 height 6
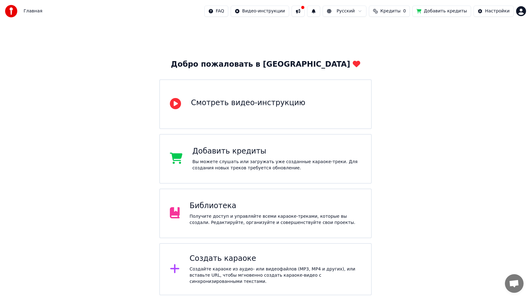
click at [304, 11] on button at bounding box center [297, 11] width 13 height 11
click at [275, 43] on div "Добро пожаловать в Youka Смотреть видео-инструкцию Добавить кредиты Вы можете с…" at bounding box center [265, 158] width 531 height 273
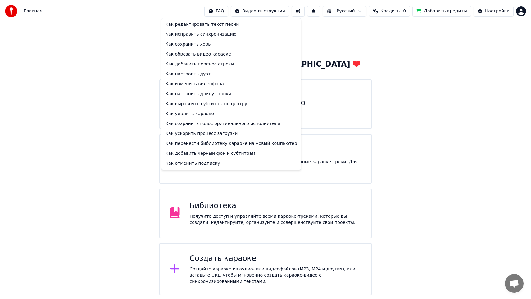
click at [235, 12] on html "Главная FAQ Видео-инструкции Русский Кредиты 0 Добавить кредиты Настройки Добро…" at bounding box center [265, 147] width 531 height 295
click at [212, 167] on div "Как отменить подписку" at bounding box center [231, 164] width 137 height 10
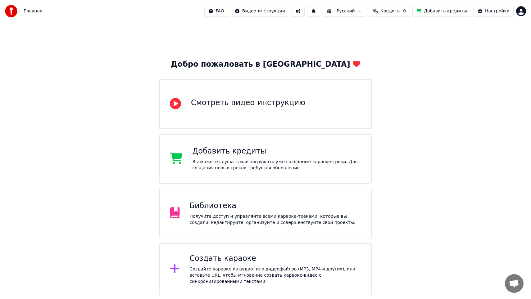
click at [384, 15] on button "Кредиты 0" at bounding box center [389, 11] width 41 height 11
click at [390, 42] on button "Обновить" at bounding box center [394, 46] width 38 height 11
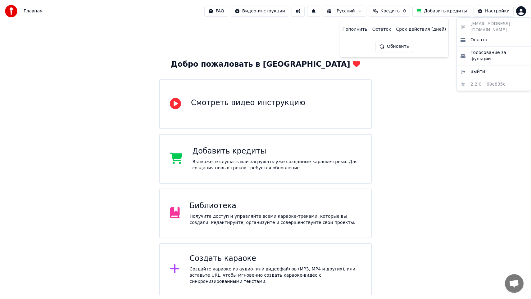
click at [517, 12] on html "Главная FAQ Видео-инструкции Русский Кредиты 0 Добавить кредиты Настройки Добро…" at bounding box center [265, 147] width 531 height 295
click at [471, 69] on span "Выйти" at bounding box center [477, 72] width 15 height 6
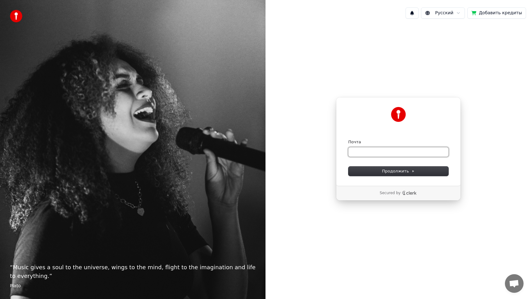
click at [413, 152] on input "Почта" at bounding box center [398, 151] width 100 height 9
click at [413, 170] on icon at bounding box center [413, 171] width 1 height 2
type input "**********"
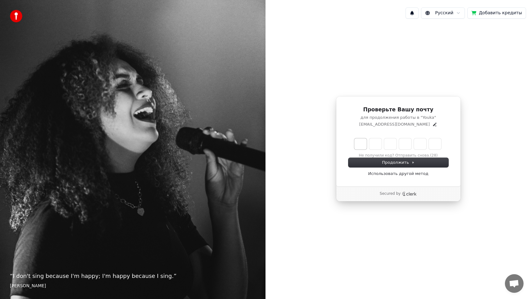
click at [357, 148] on input "Enter verification code. Digit 1" at bounding box center [360, 143] width 12 height 11
type input "*"
type input "**"
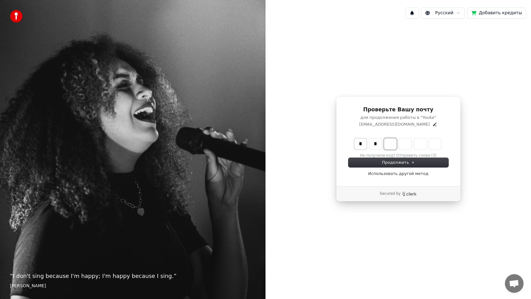
type input "*"
type input "***"
type input "*"
type input "****"
type input "*"
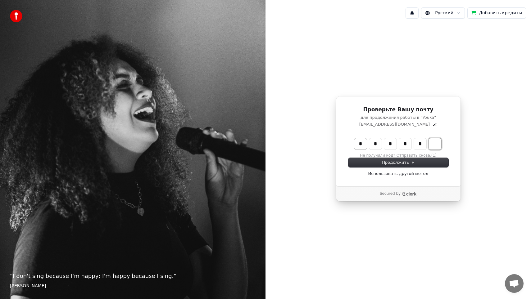
type input "*****"
type input "*"
type input "******"
